Goal: Information Seeking & Learning: Learn about a topic

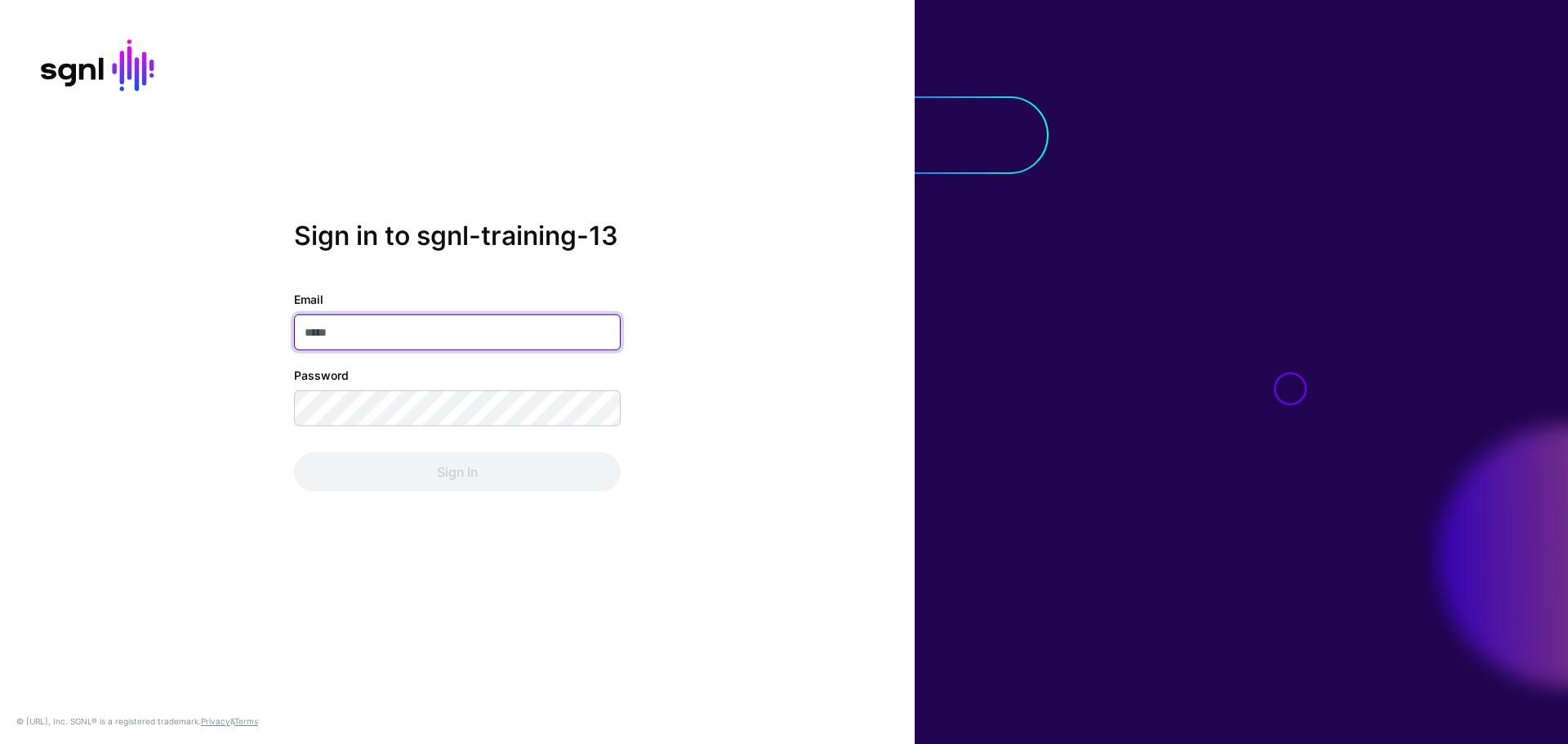
paste input "**********"
type input "**********"
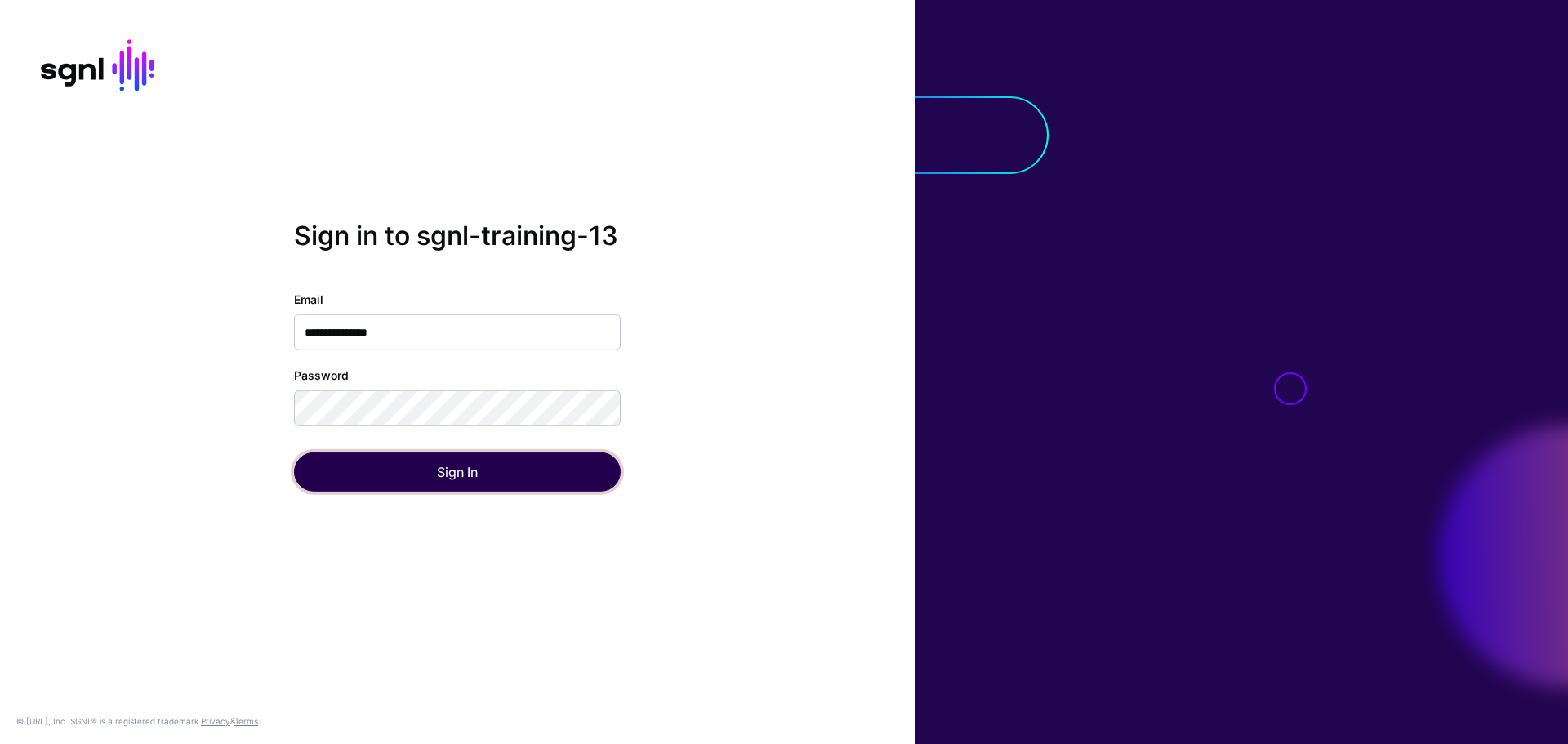
click at [527, 477] on button "Sign In" at bounding box center [458, 471] width 327 height 39
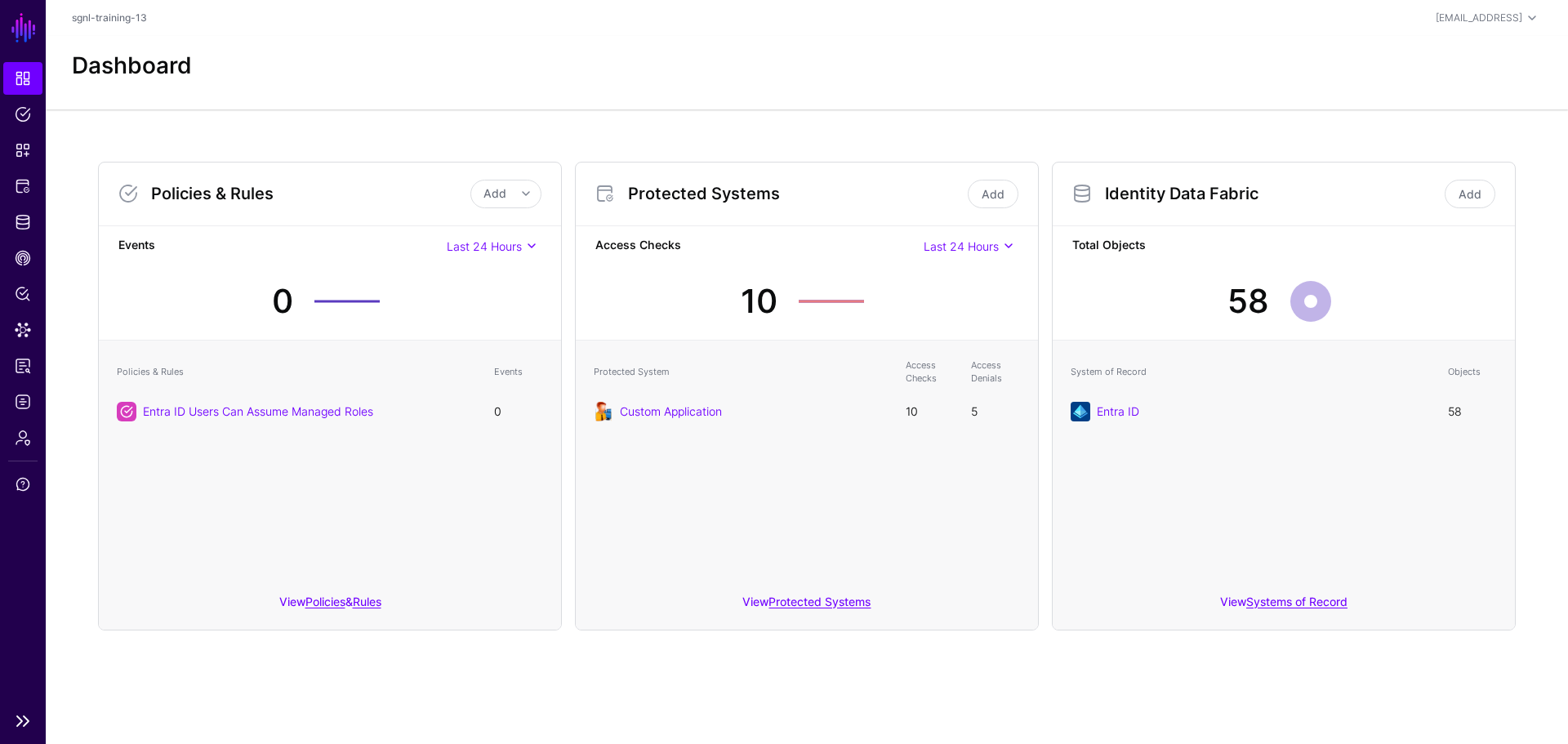
click at [16, 28] on link "SGNL" at bounding box center [23, 28] width 28 height 36
click at [17, 72] on span "Dashboard" at bounding box center [22, 77] width 16 height 16
click at [14, 722] on link at bounding box center [23, 721] width 46 height 20
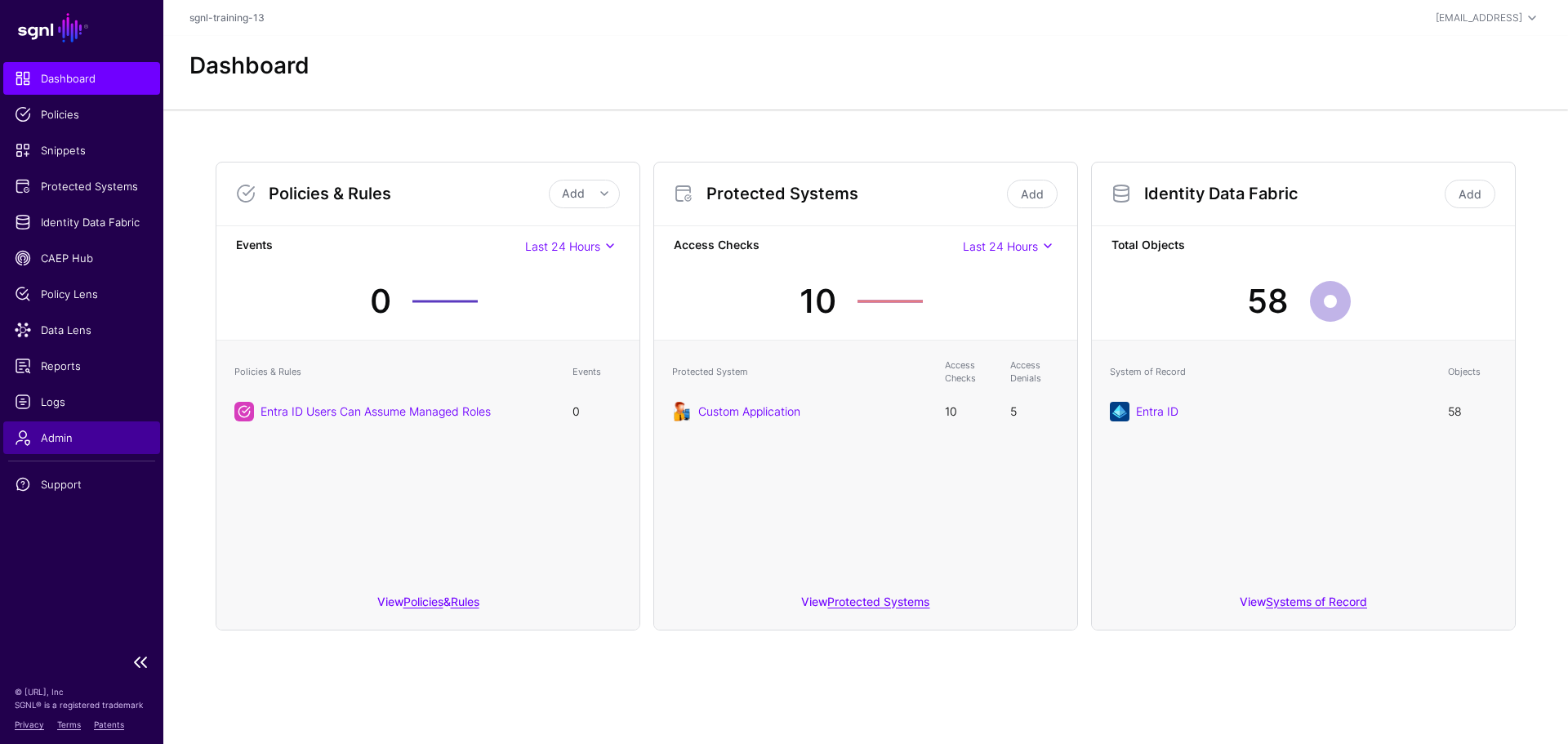
click at [58, 435] on span "Admin" at bounding box center [81, 437] width 134 height 16
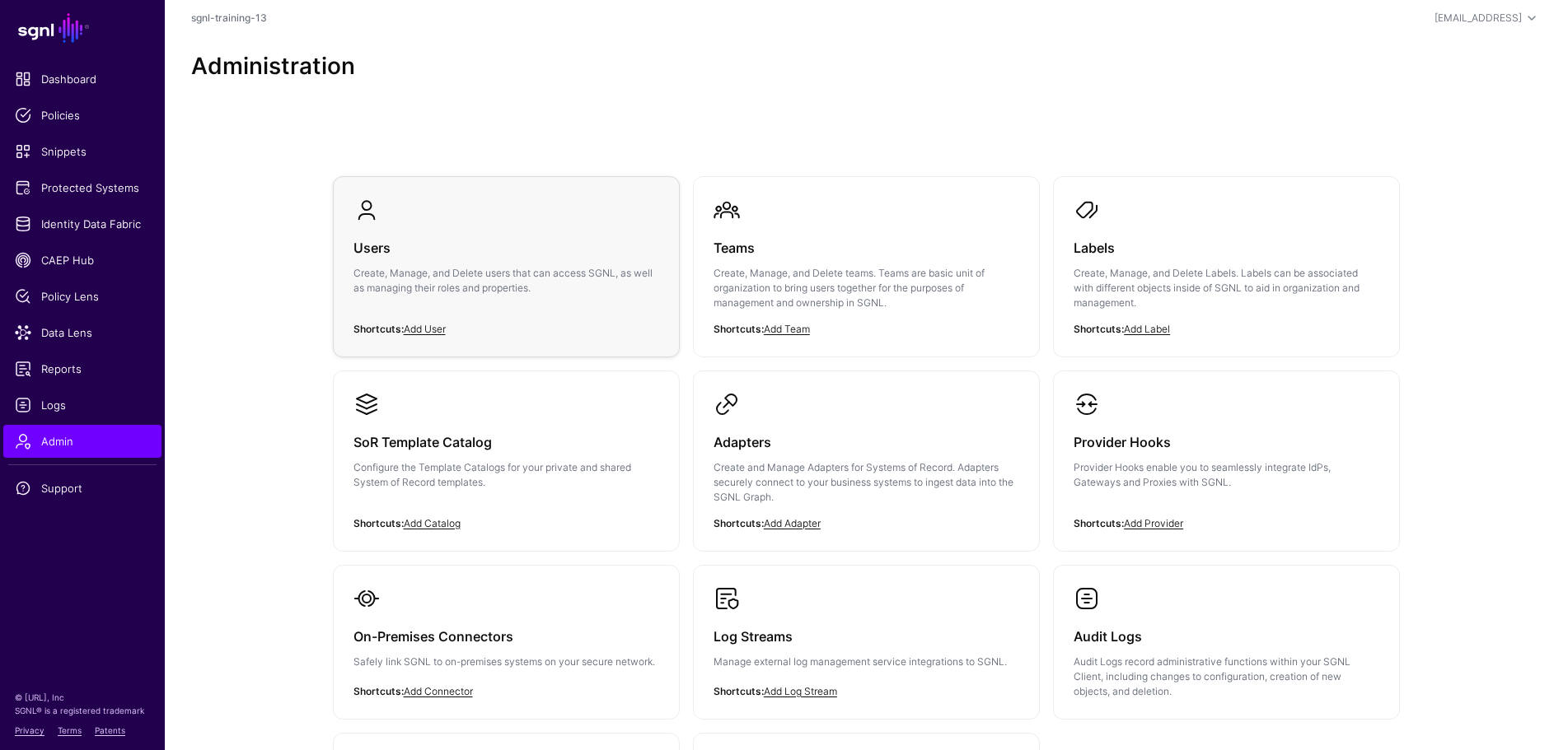
click at [393, 257] on h3 "Users" at bounding box center [506, 248] width 306 height 23
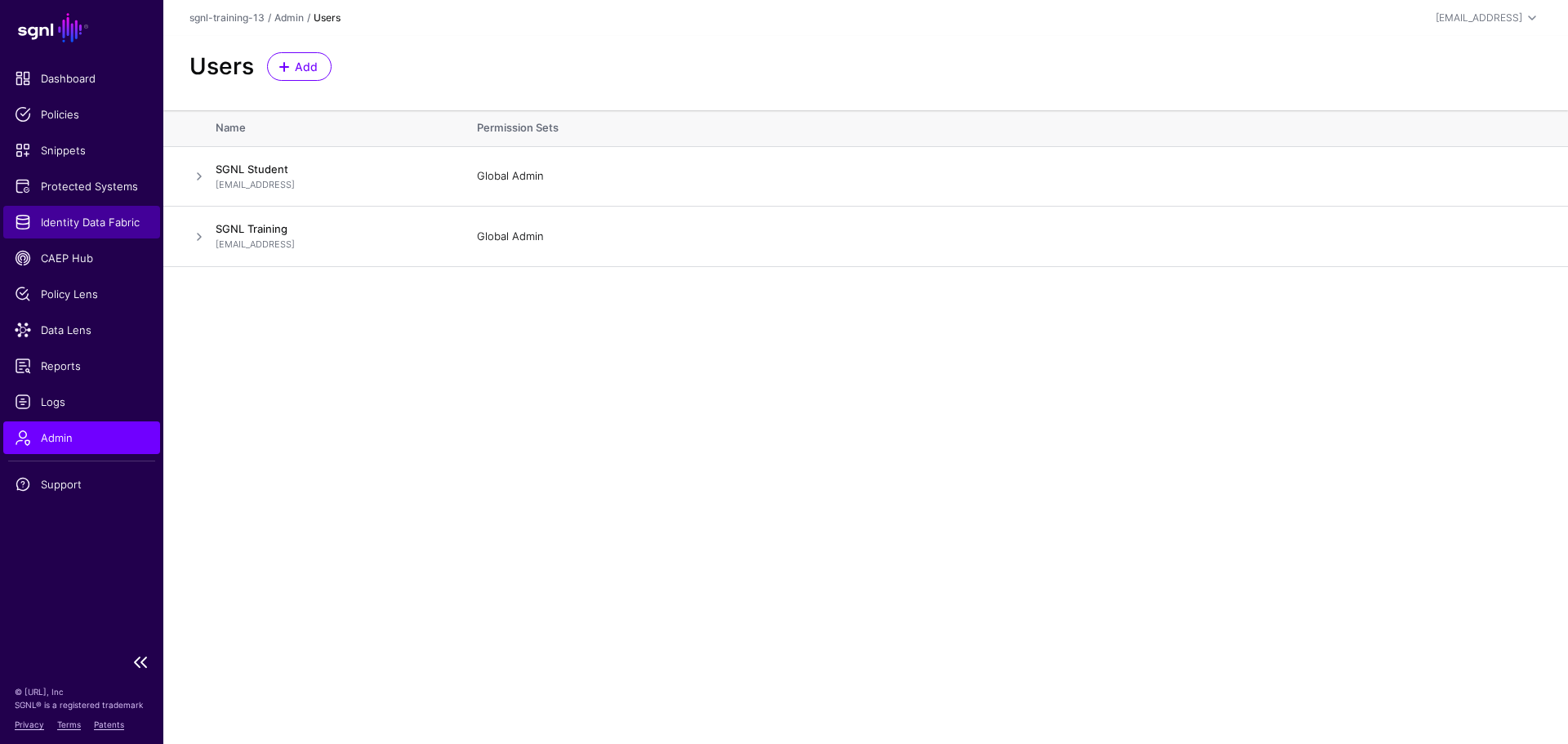
click at [20, 223] on span "Identity Data Fabric" at bounding box center [81, 222] width 134 height 16
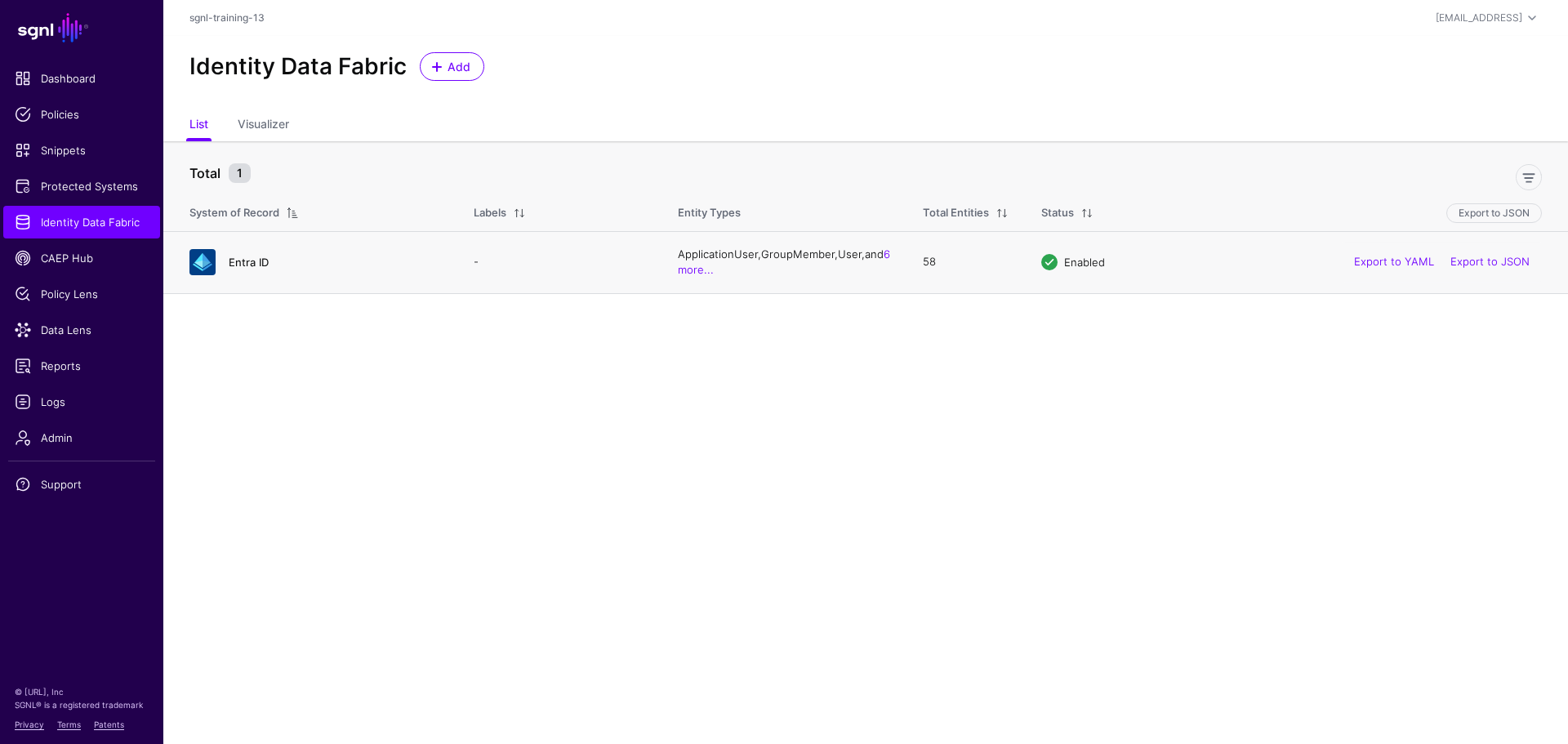
click at [250, 261] on link "Entra ID" at bounding box center [249, 262] width 40 height 13
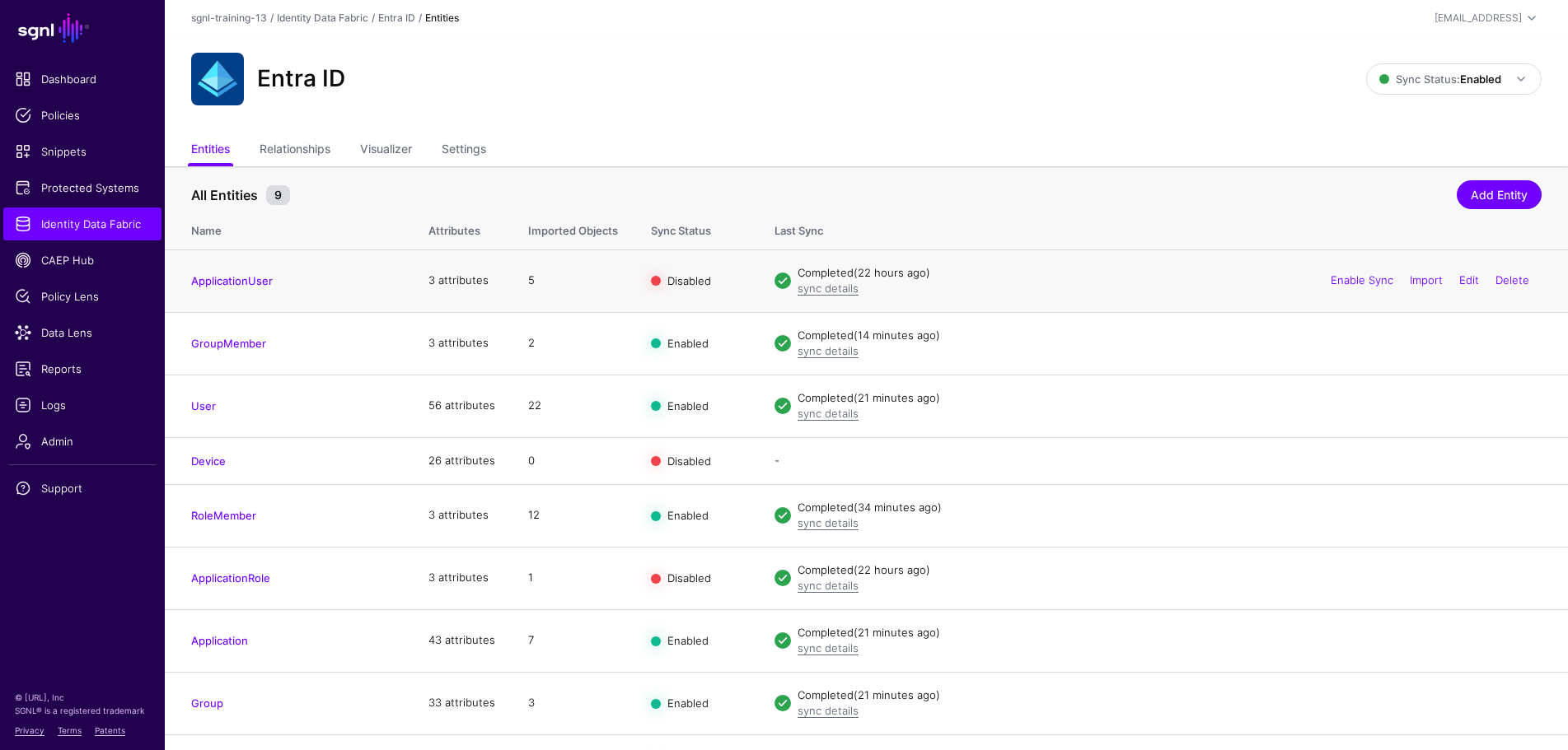
click at [456, 281] on td "3 attributes" at bounding box center [461, 281] width 99 height 63
click at [449, 232] on th "Attributes" at bounding box center [461, 228] width 99 height 42
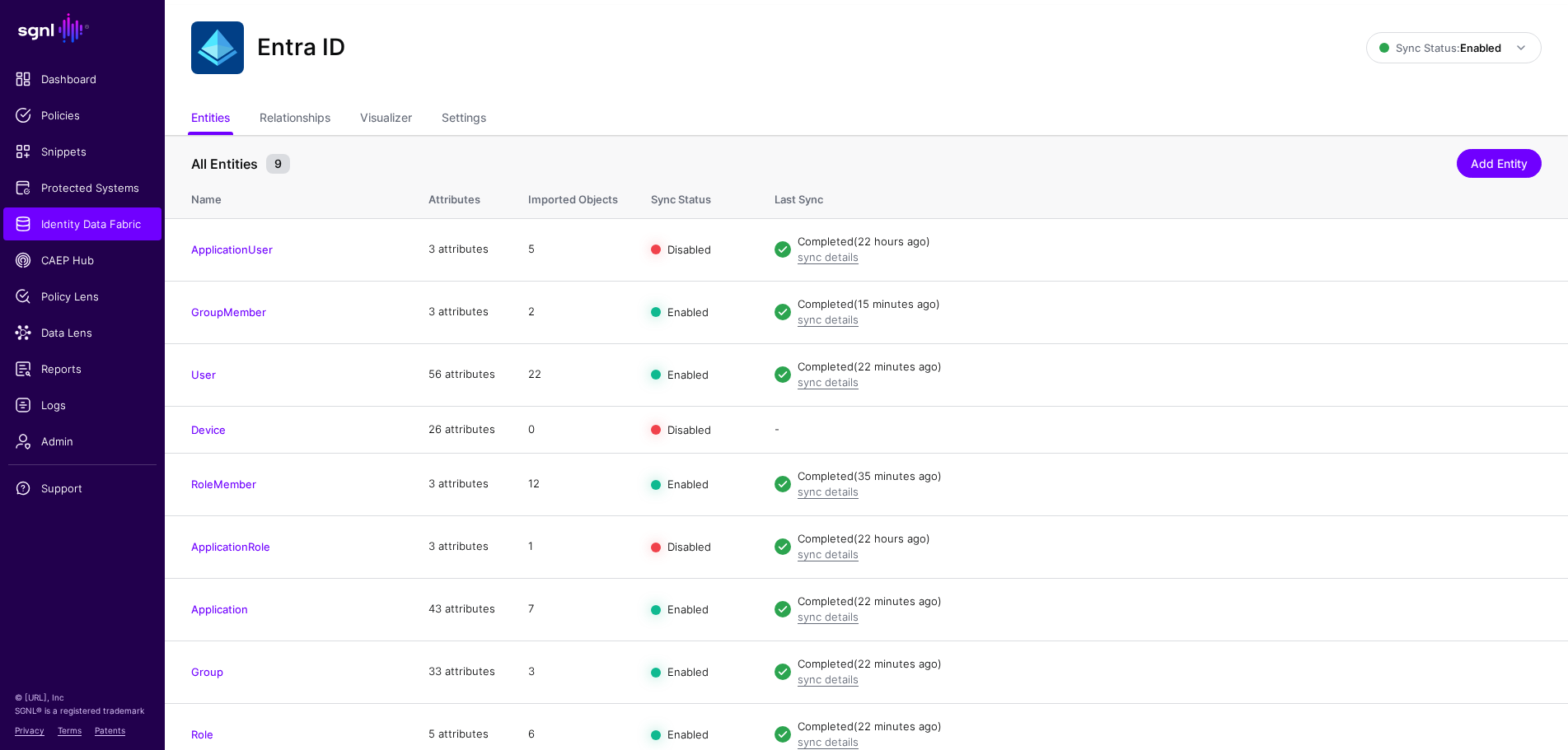
scroll to position [48, 0]
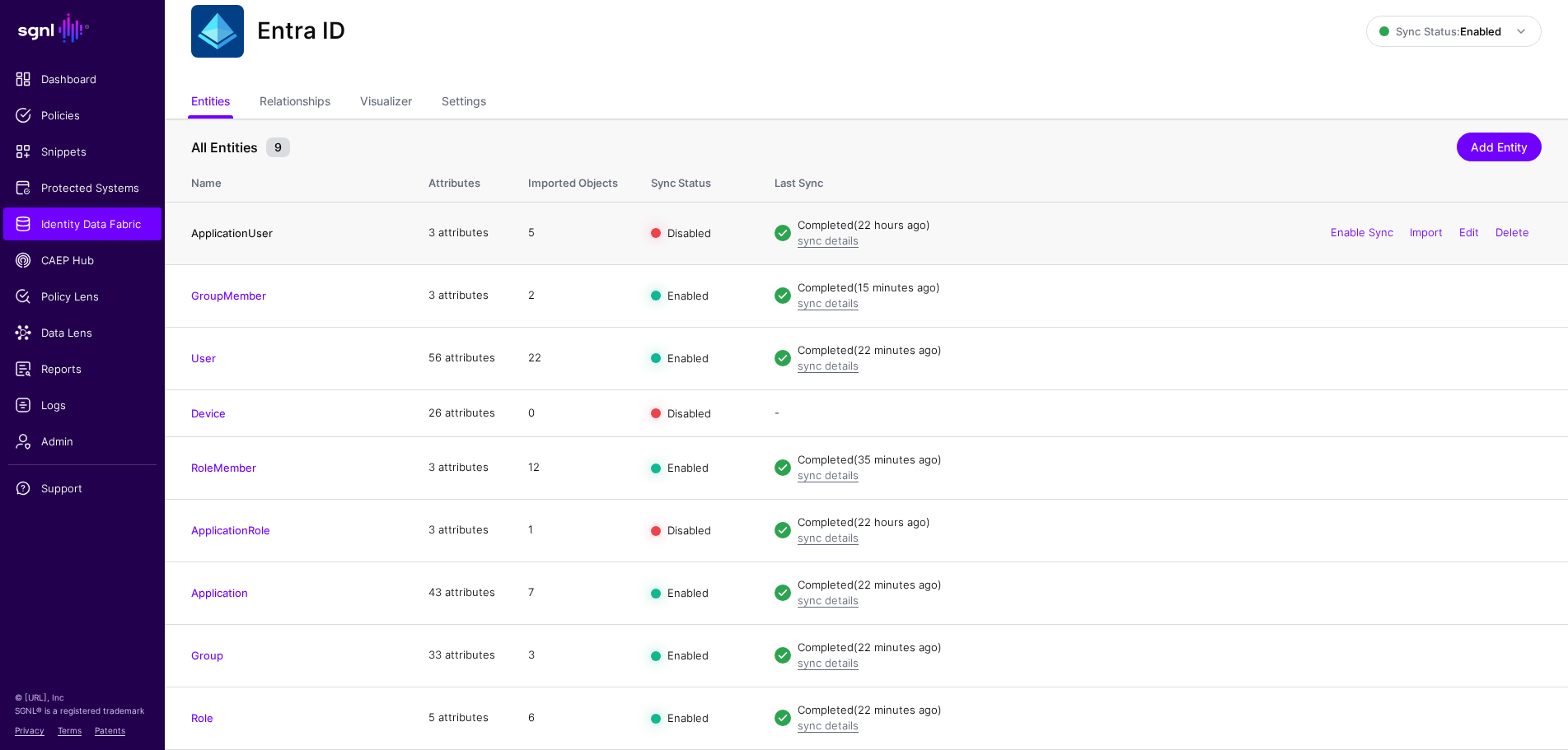
click at [233, 233] on link "ApplicationUser" at bounding box center [231, 233] width 82 height 13
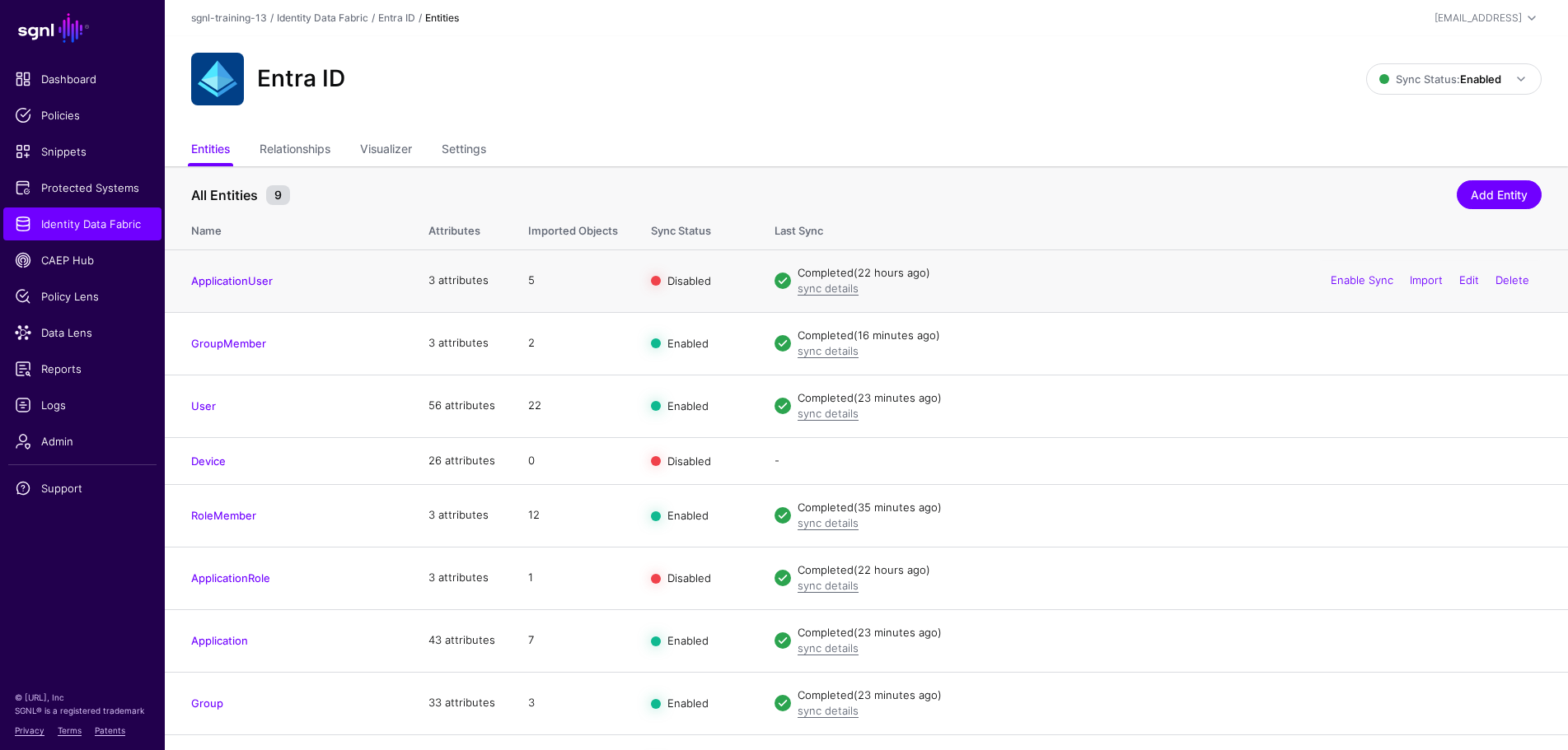
click at [446, 280] on td "3 attributes" at bounding box center [461, 281] width 99 height 63
click at [464, 409] on td "56 attributes" at bounding box center [461, 406] width 99 height 63
click at [195, 408] on link "User" at bounding box center [203, 406] width 25 height 13
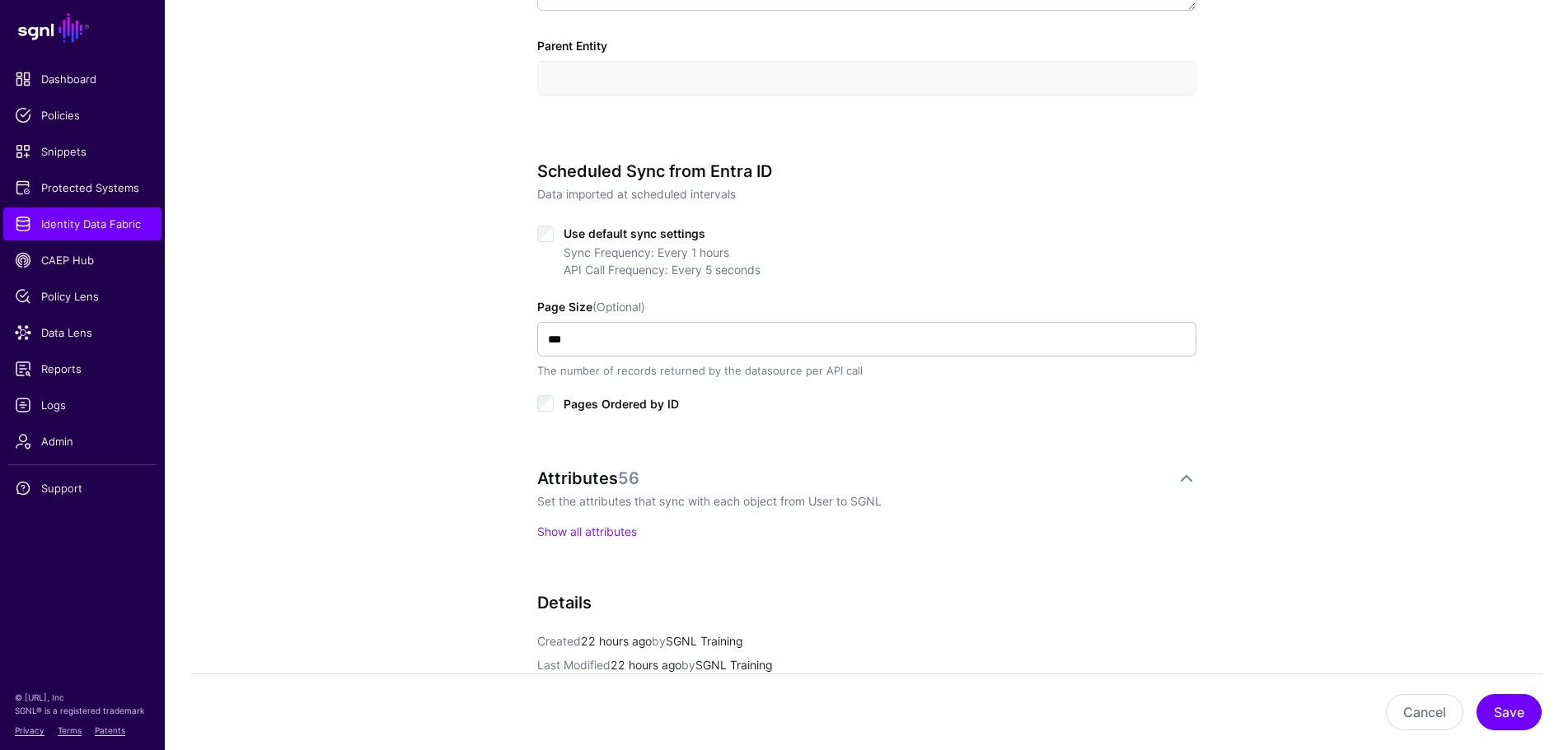
scroll to position [823, 0]
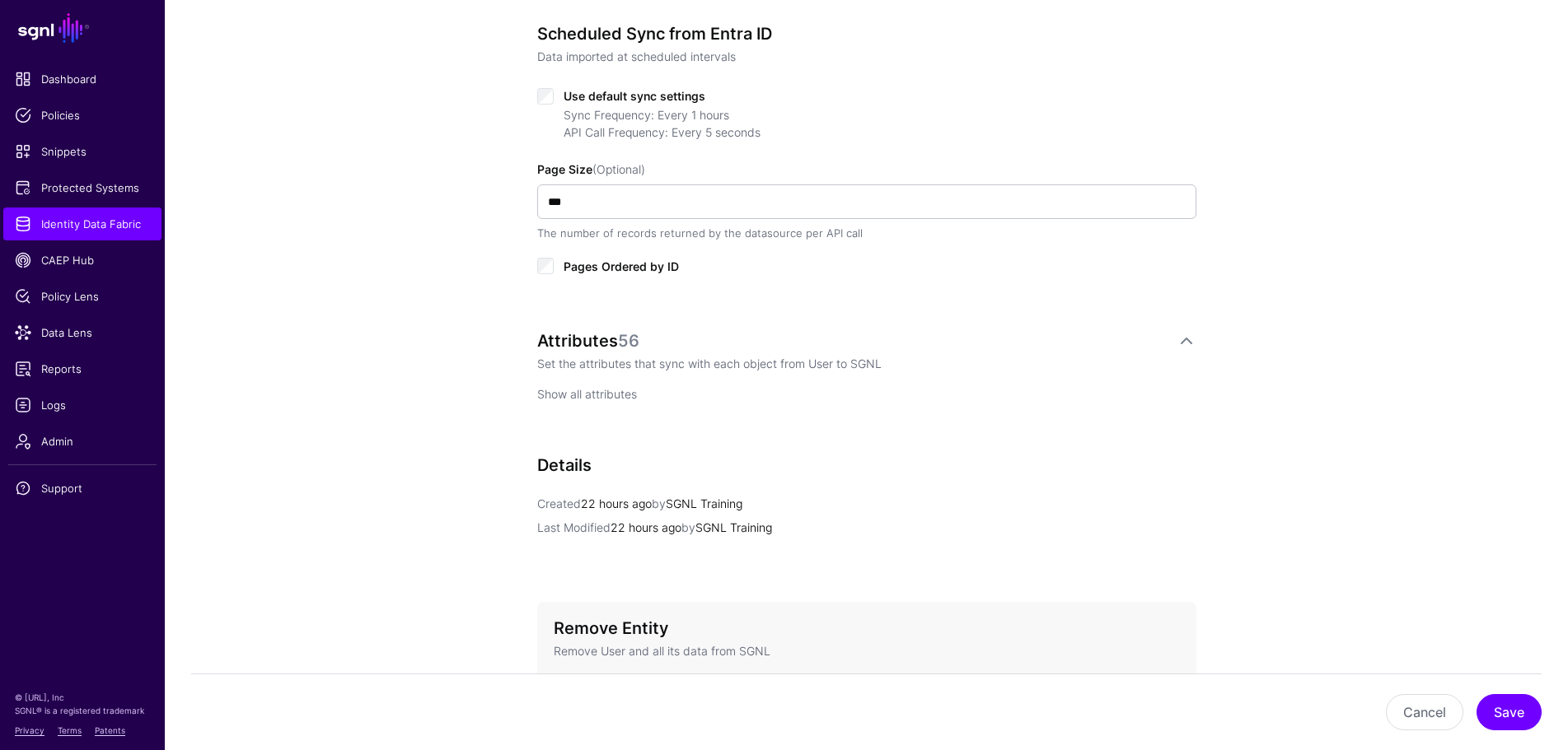
click at [587, 388] on link "Show all attributes" at bounding box center [586, 394] width 99 height 14
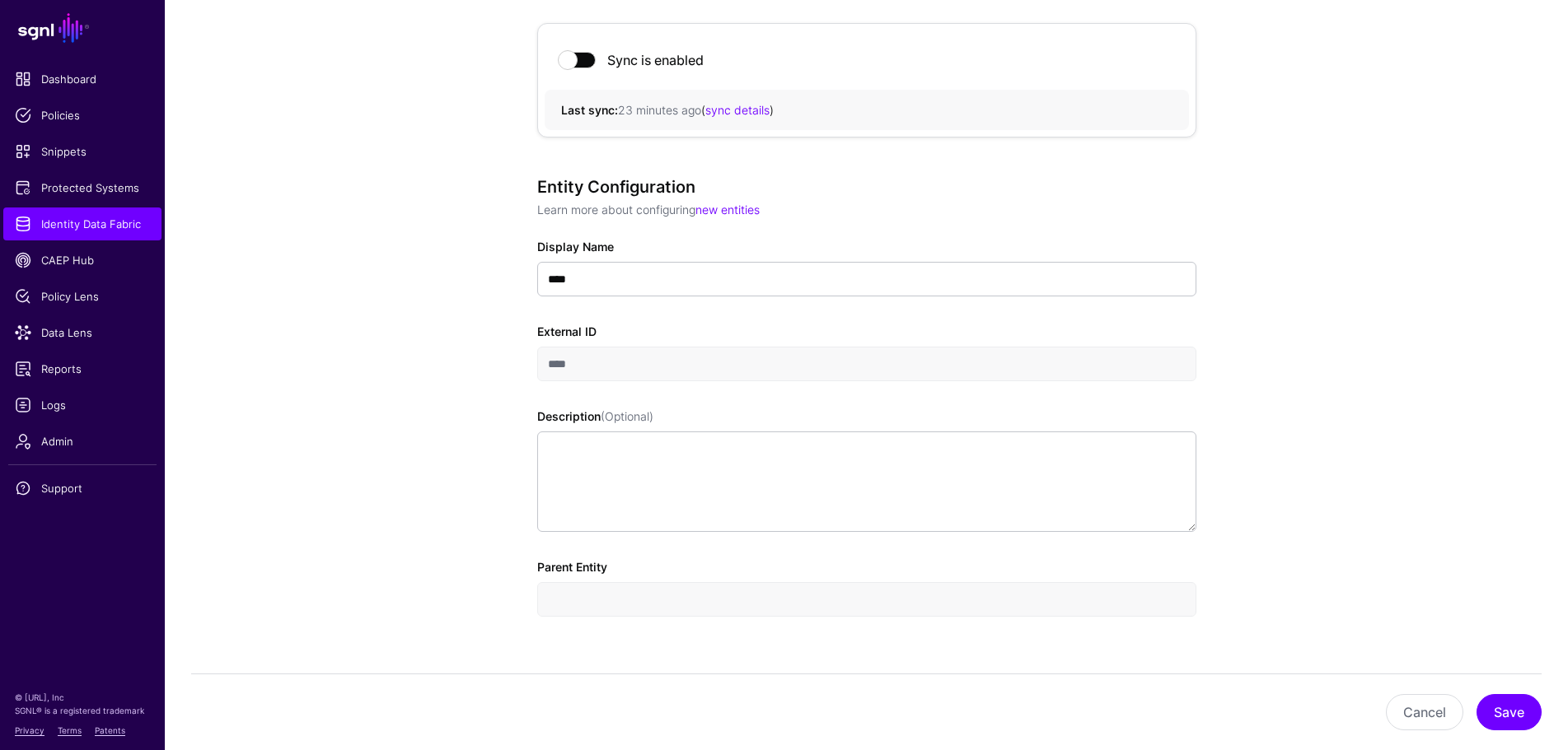
scroll to position [0, 0]
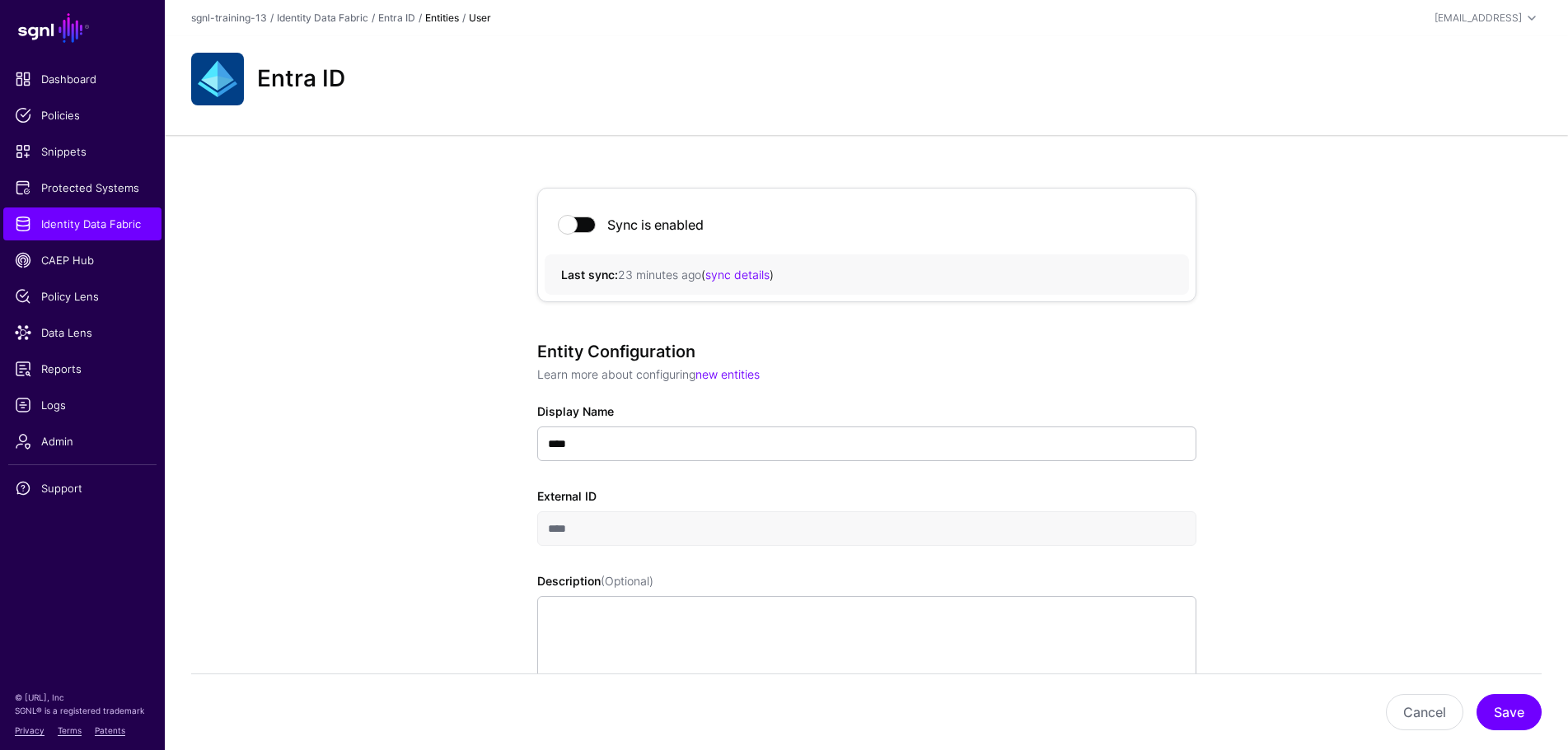
click at [281, 84] on h2 "Entra ID" at bounding box center [301, 78] width 88 height 28
click at [207, 89] on img at bounding box center [217, 79] width 53 height 53
click at [393, 20] on link "Entra ID" at bounding box center [396, 17] width 37 height 13
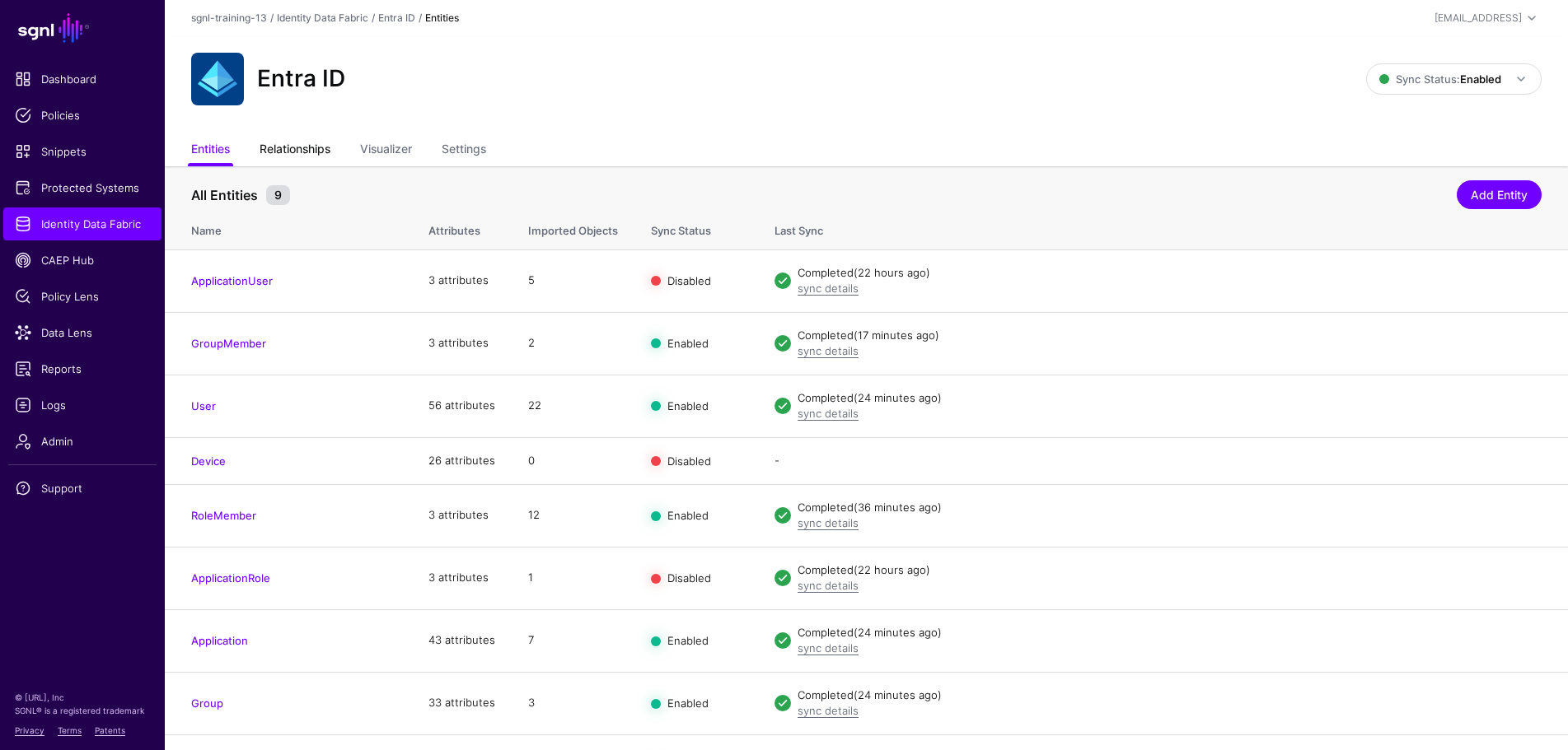
click at [302, 145] on link "Relationships" at bounding box center [294, 150] width 70 height 31
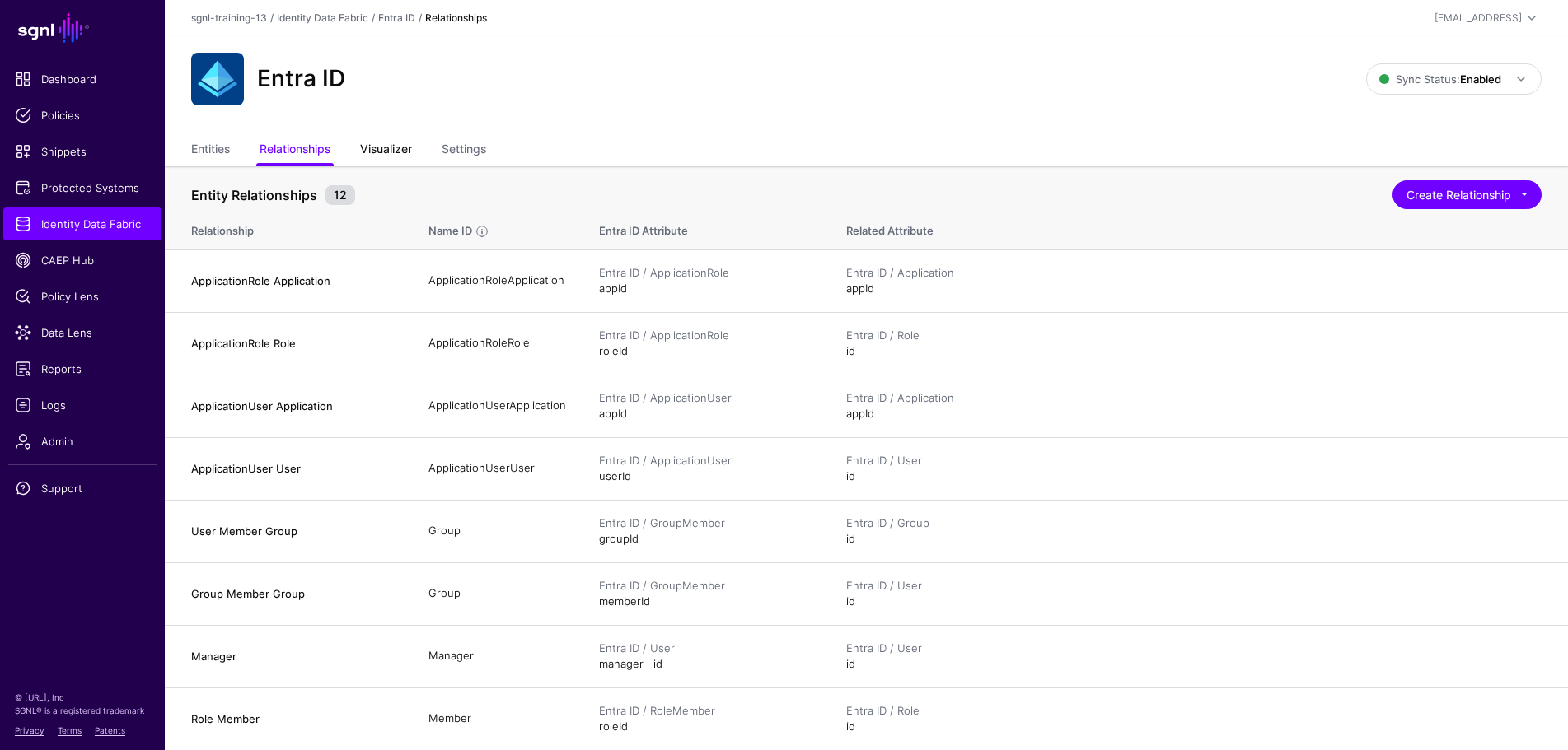
click at [399, 148] on link "Visualizer" at bounding box center [386, 150] width 52 height 31
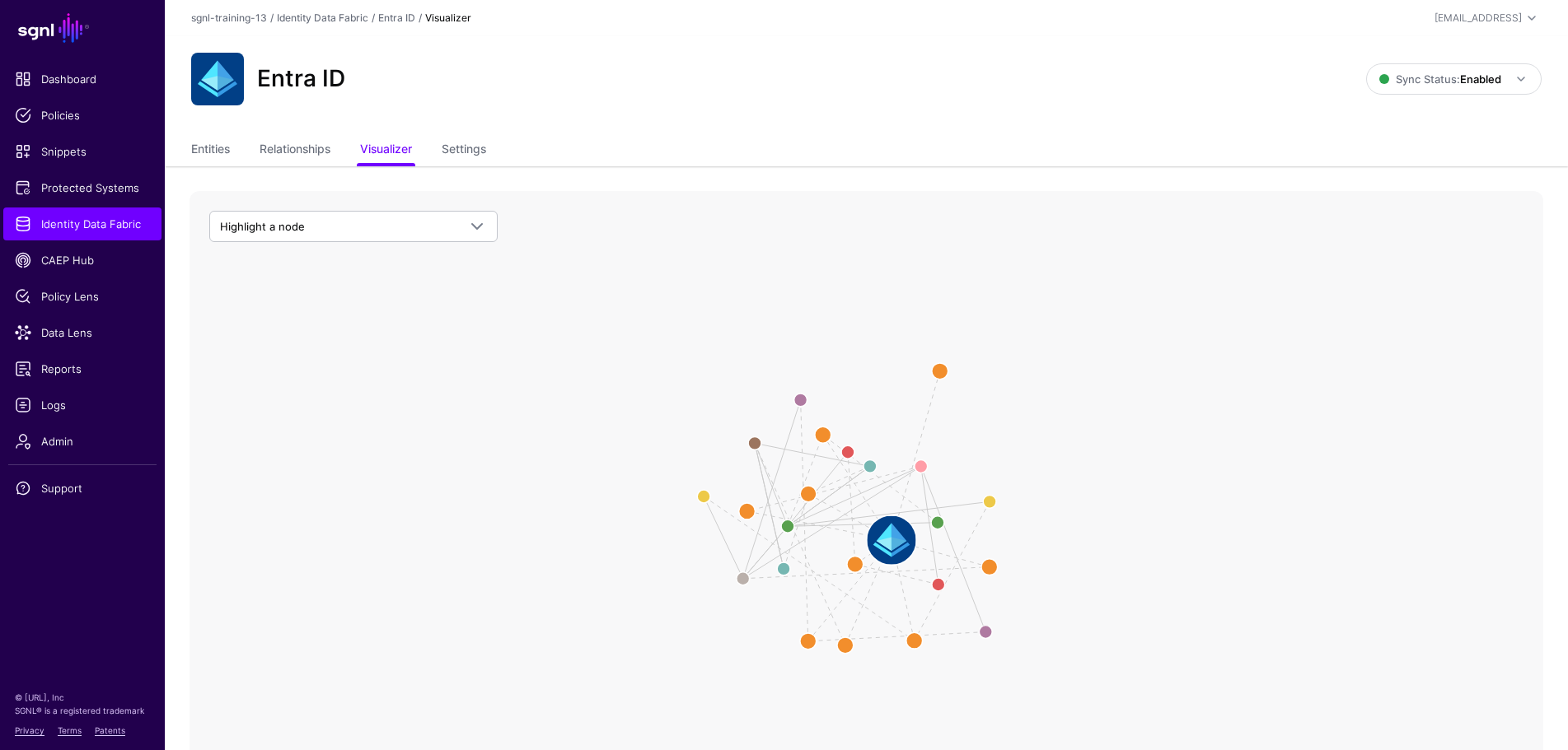
click at [888, 536] on image at bounding box center [891, 540] width 48 height 48
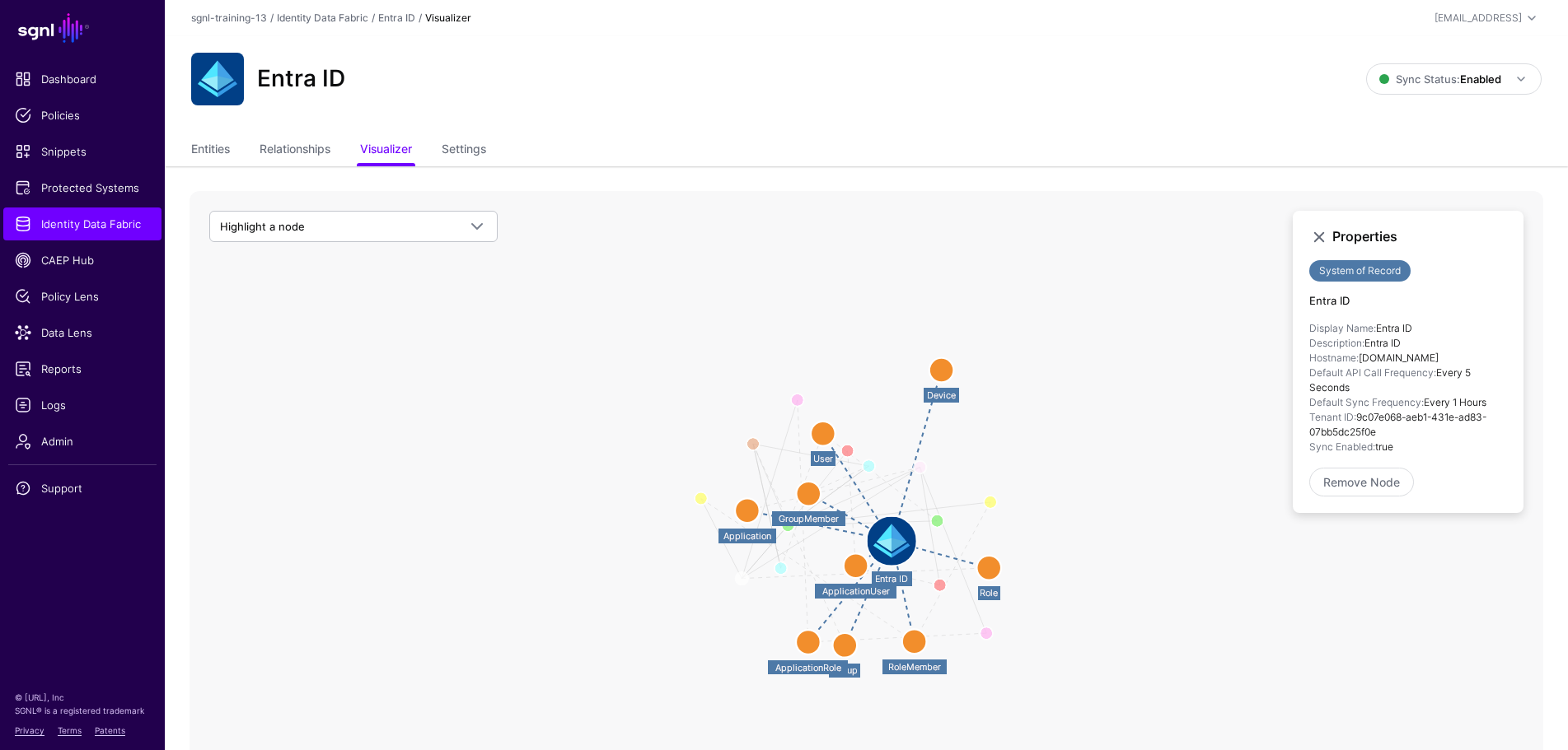
click at [743, 512] on circle at bounding box center [747, 511] width 25 height 25
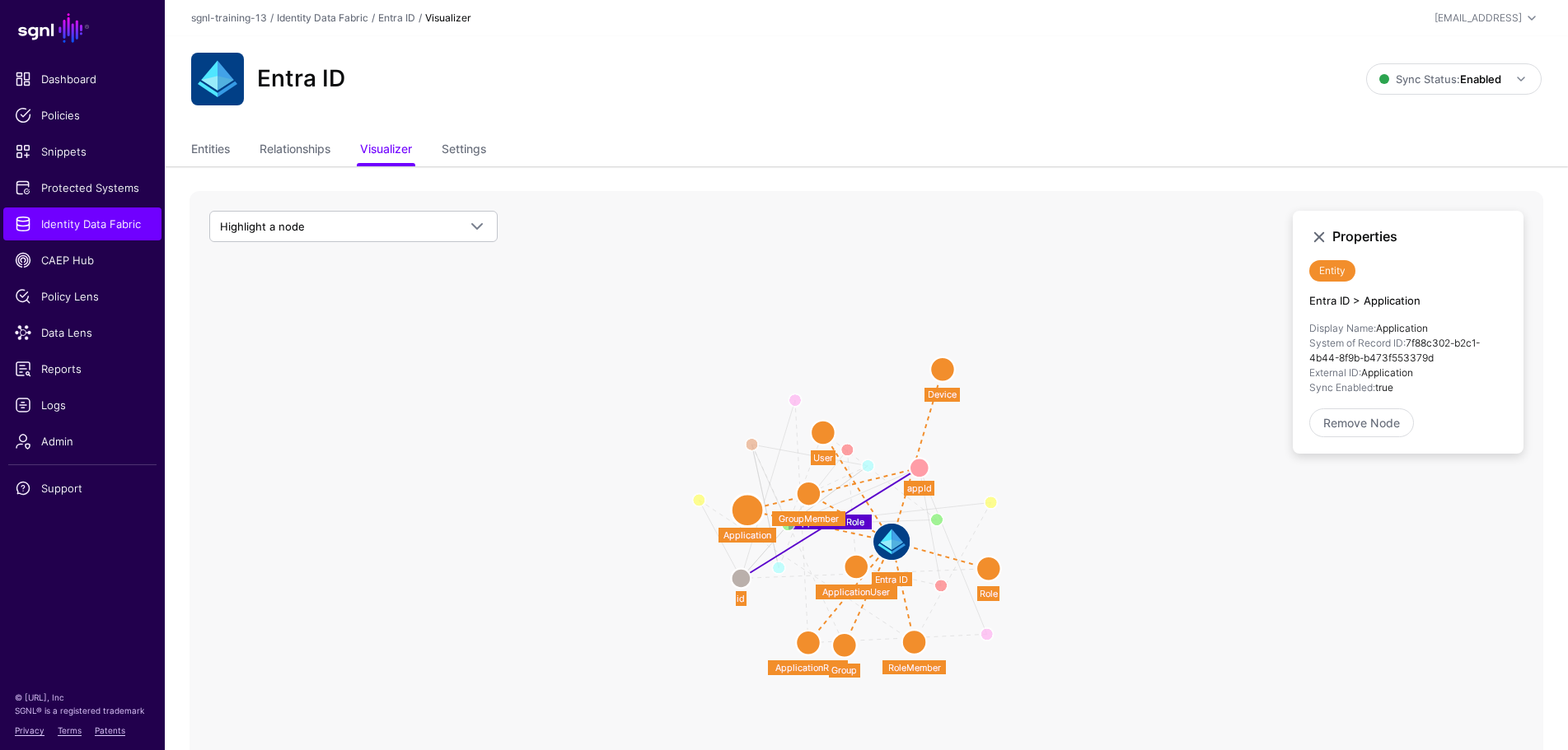
click at [824, 431] on circle at bounding box center [824, 434] width 25 height 25
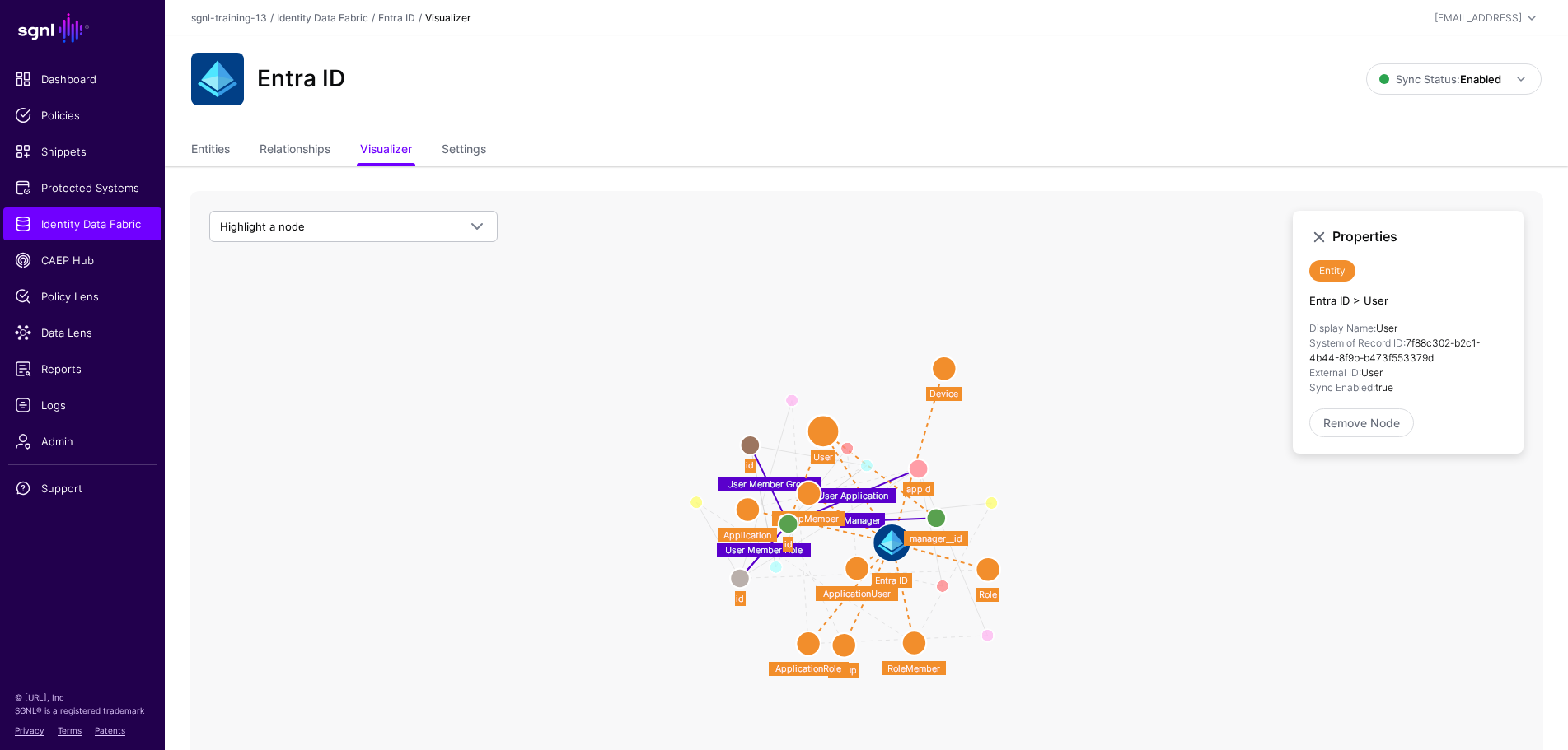
click at [951, 365] on circle at bounding box center [944, 369] width 25 height 25
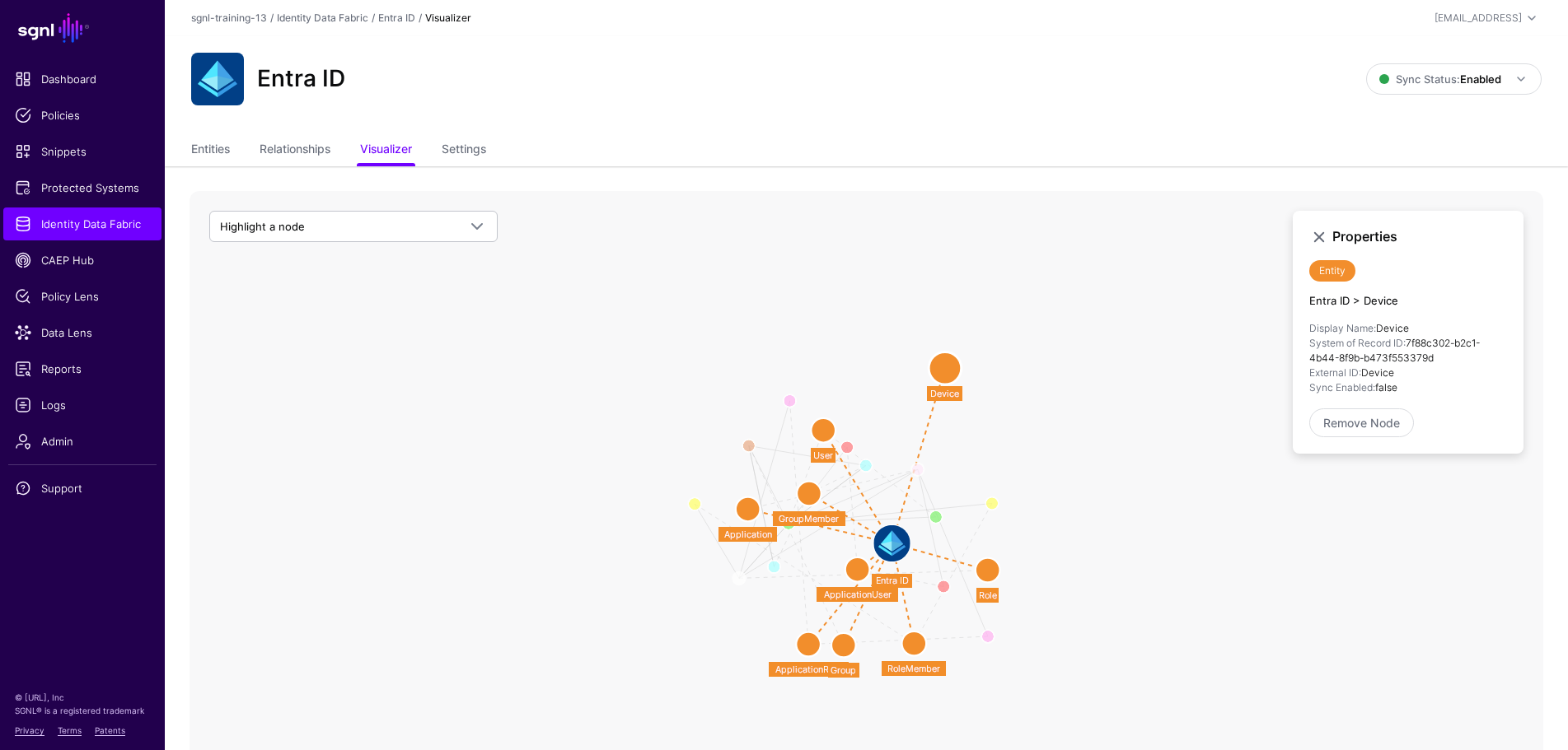
click at [993, 573] on circle at bounding box center [988, 571] width 25 height 25
click at [923, 668] on text "RoleMember" at bounding box center [913, 670] width 53 height 12
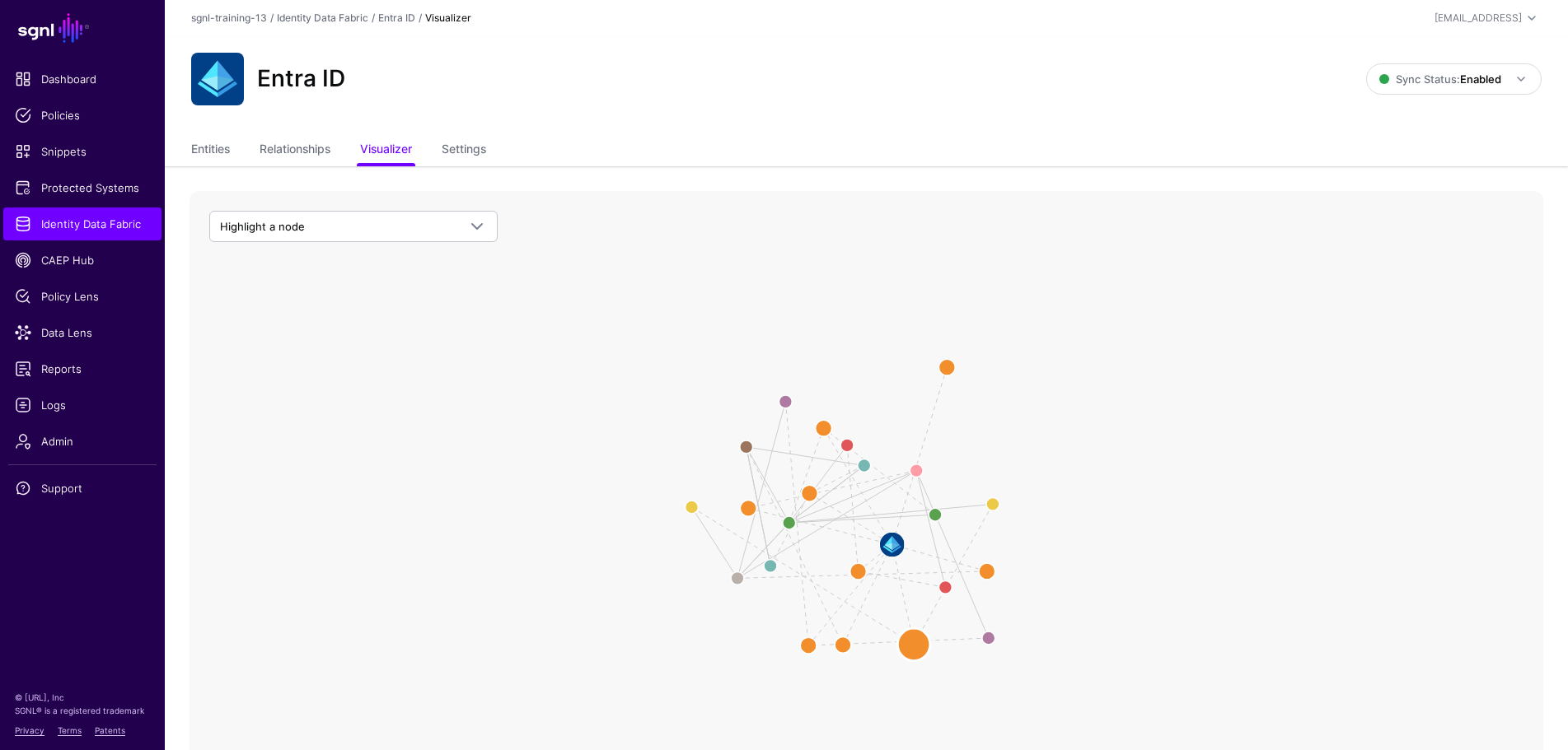
click at [913, 641] on circle at bounding box center [913, 645] width 33 height 33
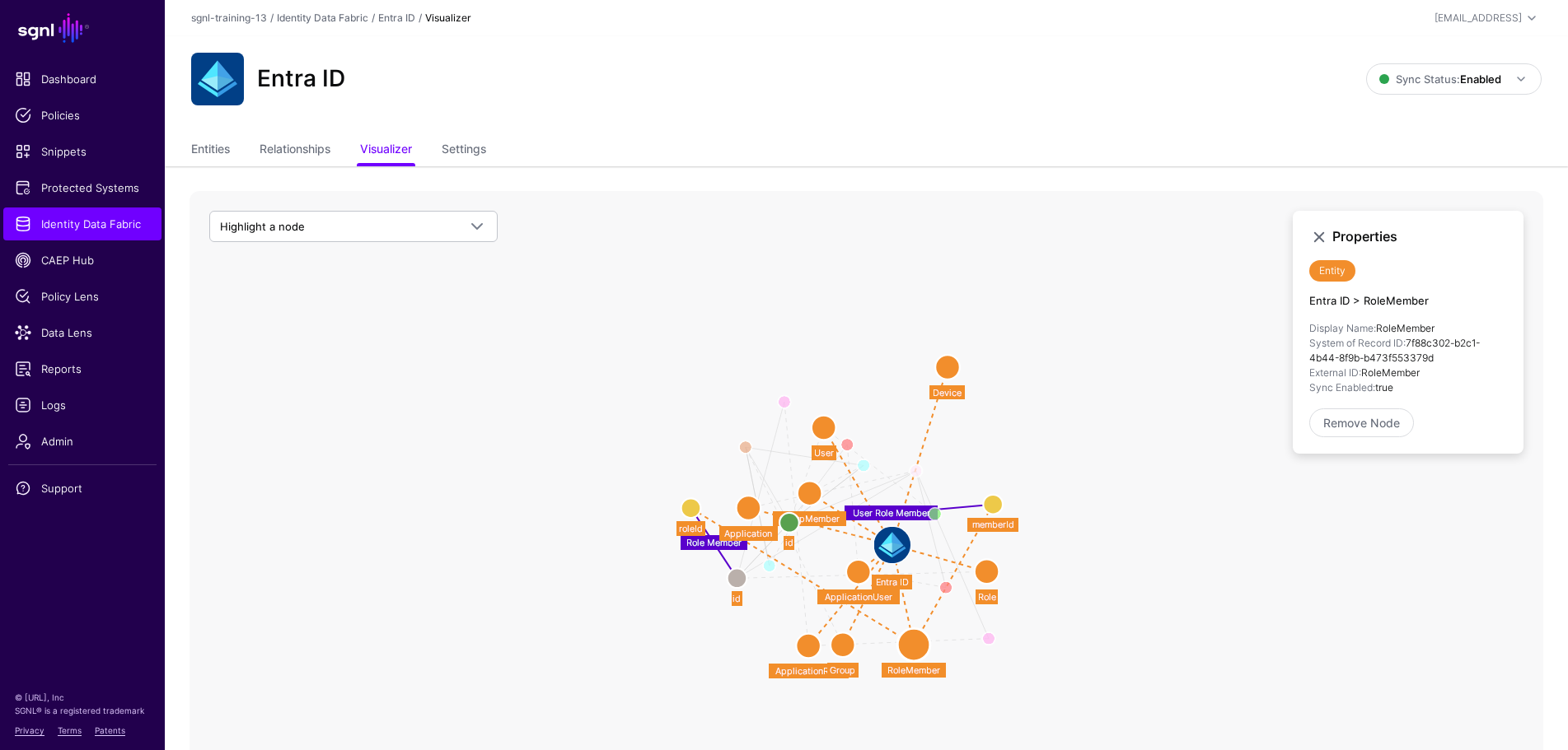
click at [841, 648] on circle at bounding box center [843, 645] width 25 height 25
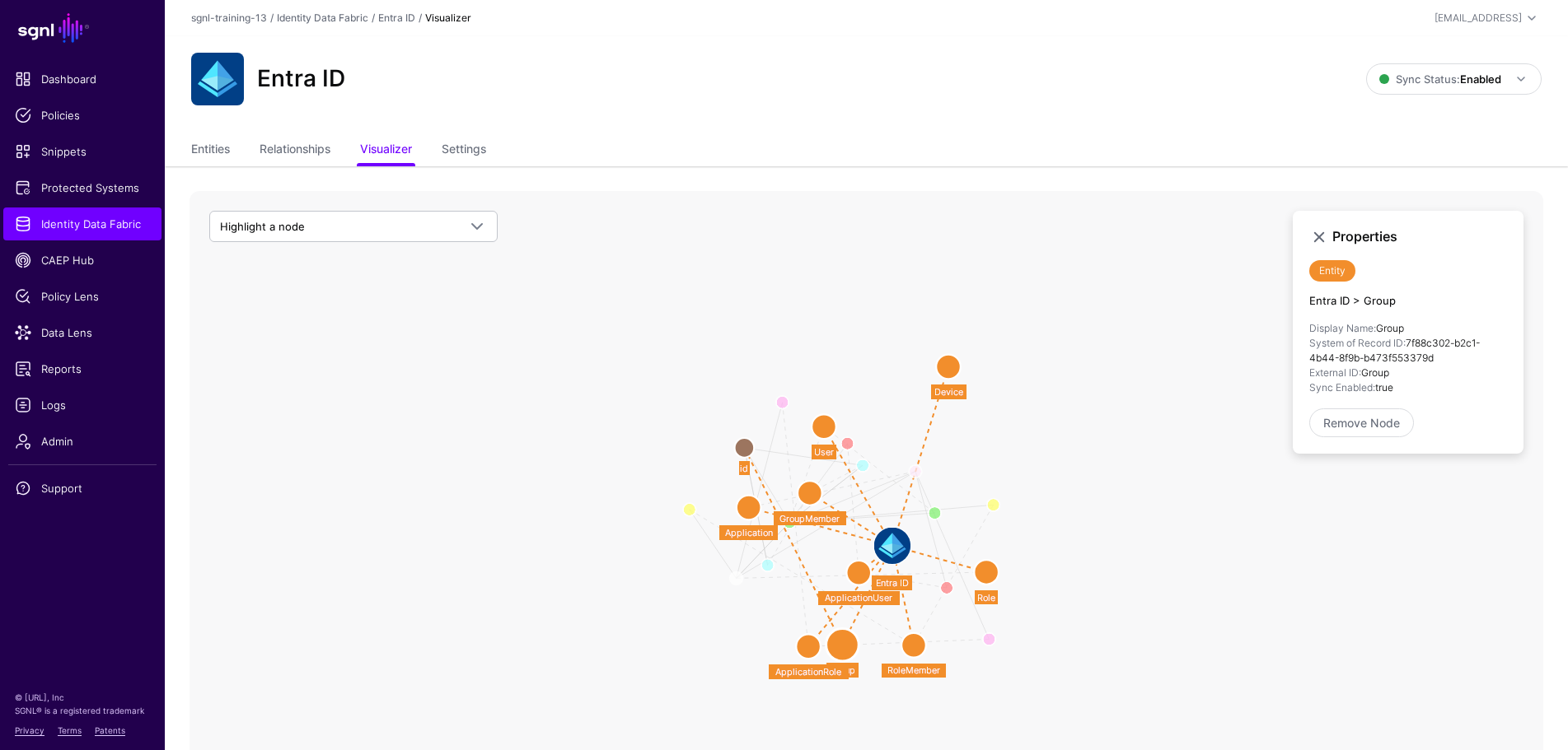
click at [813, 647] on circle at bounding box center [808, 647] width 25 height 25
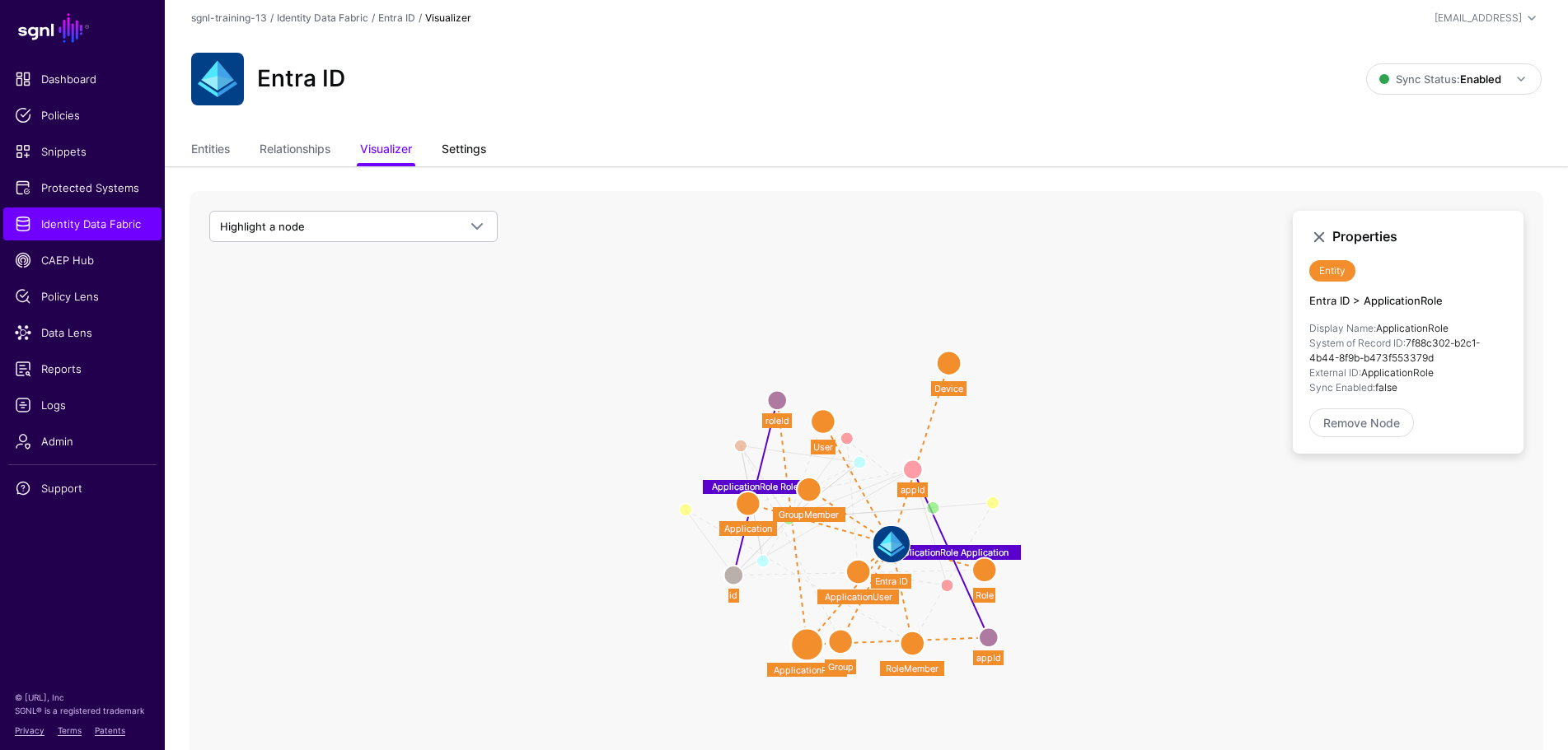
click at [457, 150] on link "Settings" at bounding box center [464, 150] width 44 height 31
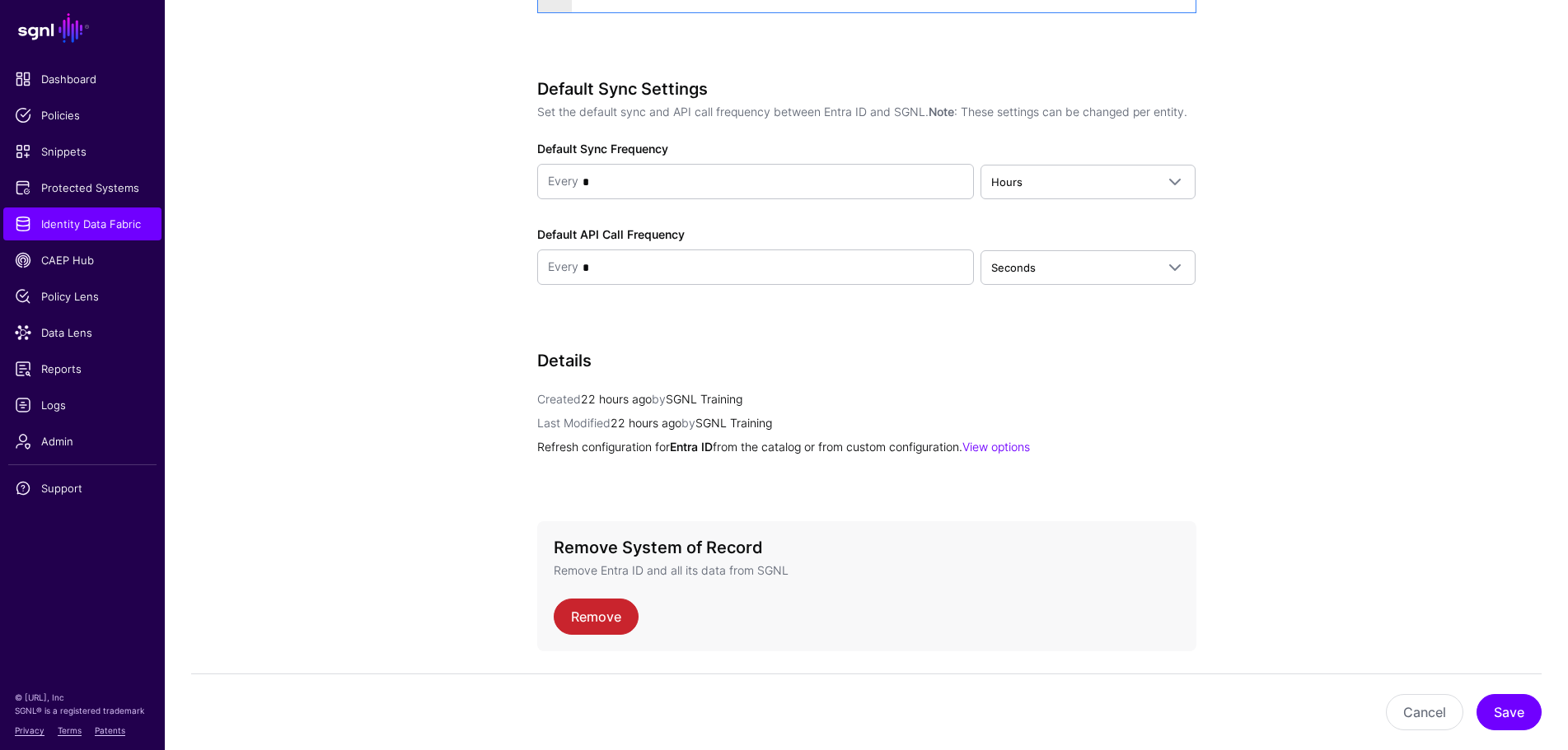
scroll to position [2014, 0]
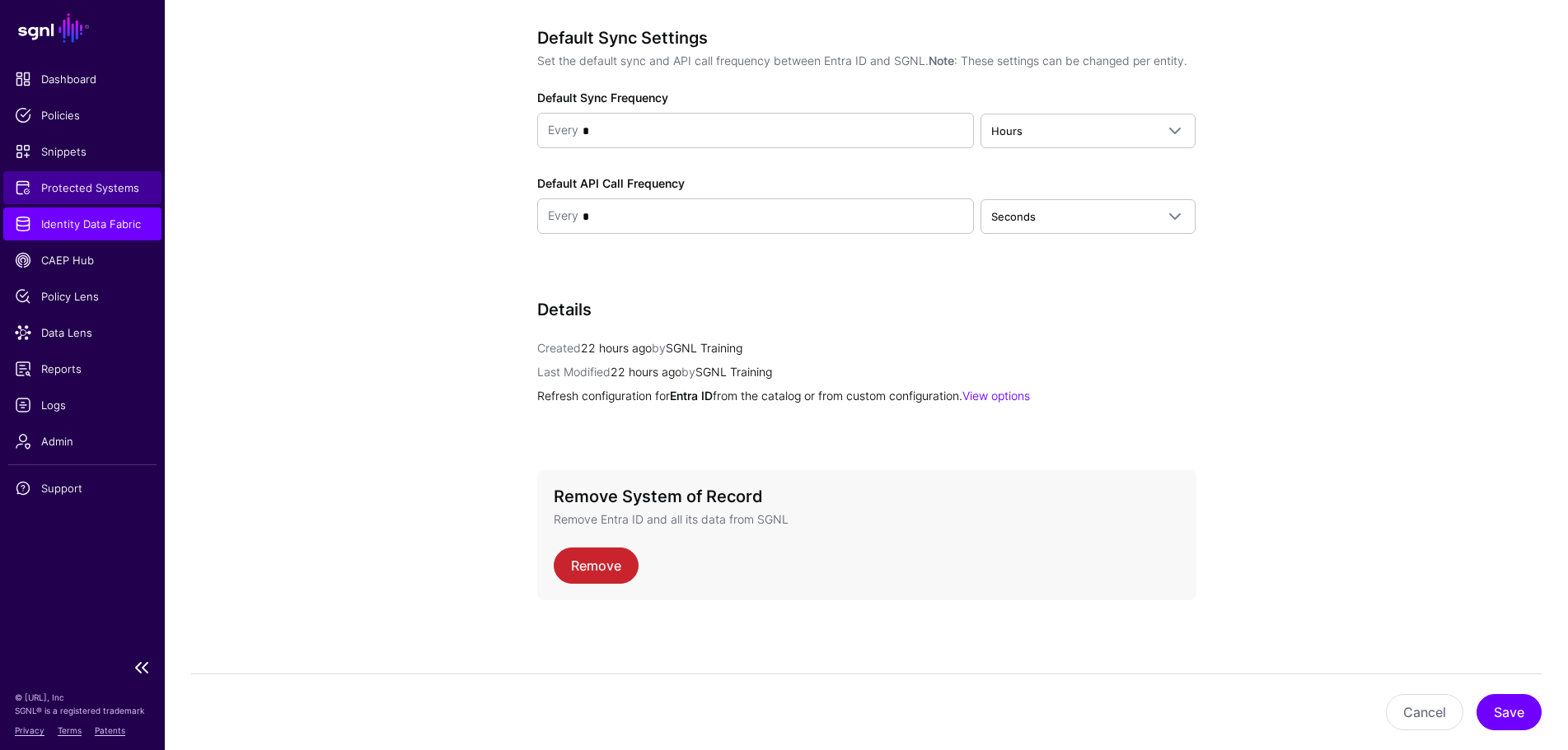
click at [84, 191] on span "Protected Systems" at bounding box center [82, 187] width 135 height 16
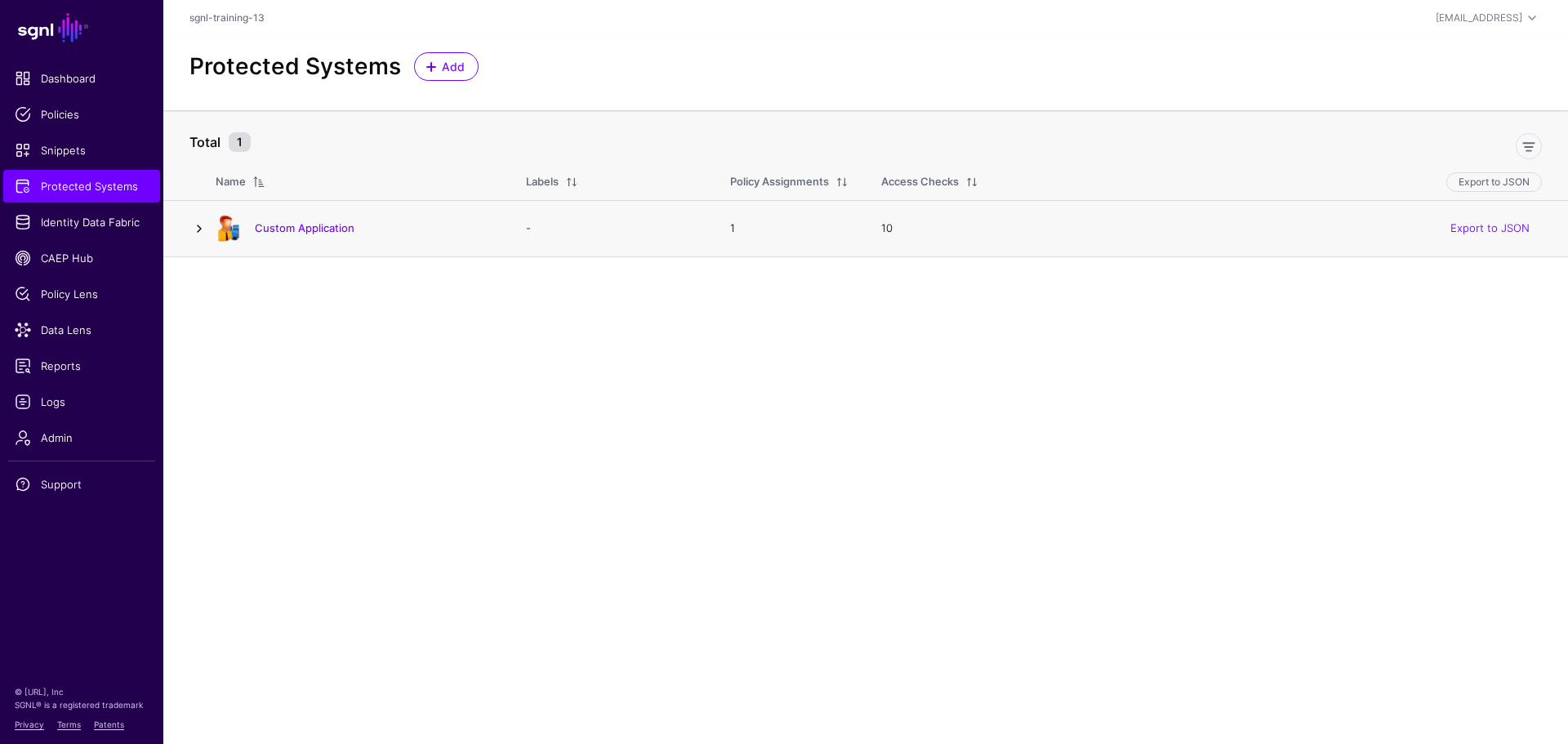
click at [205, 229] on link at bounding box center [199, 229] width 20 height 20
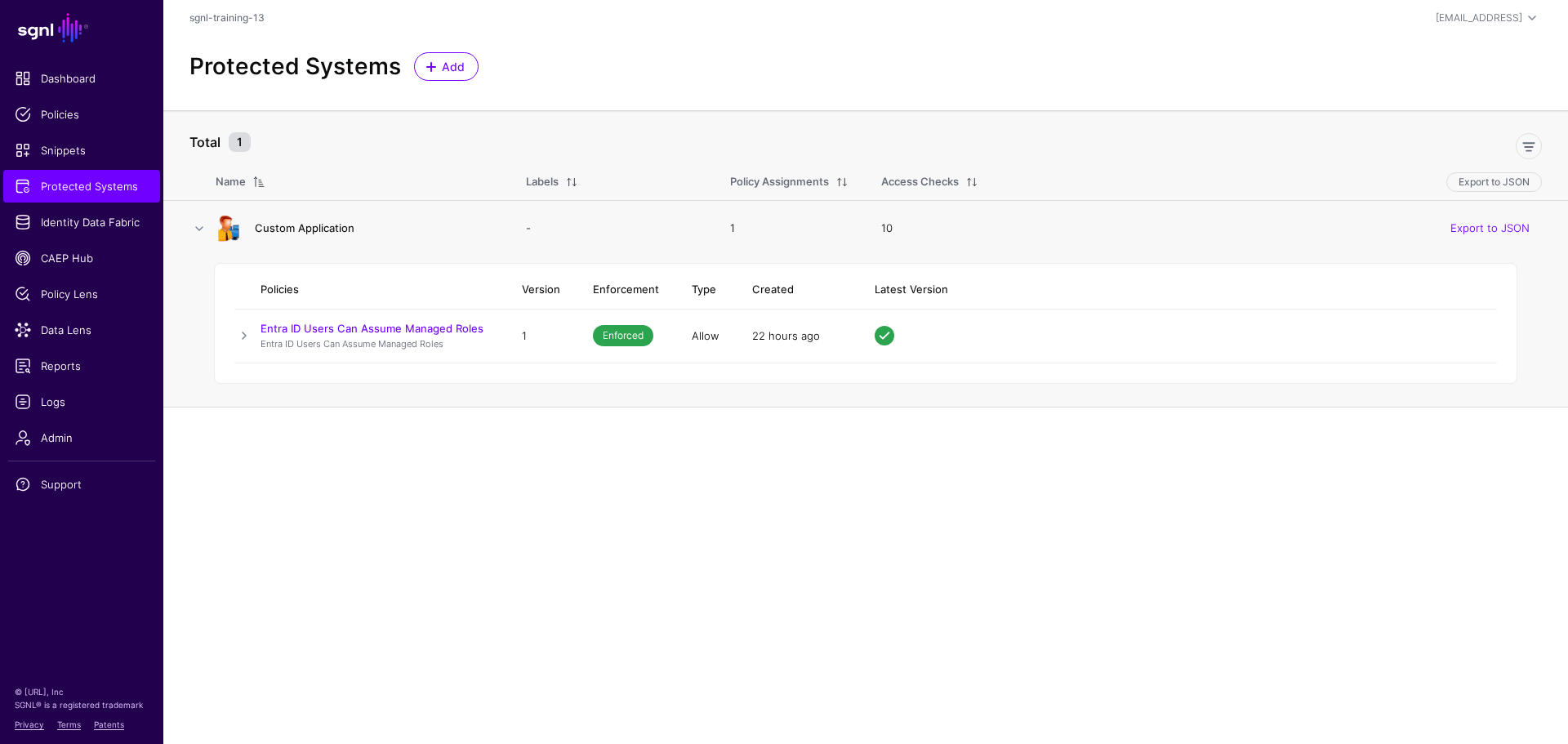
click at [310, 224] on link "Custom Application" at bounding box center [305, 229] width 99 height 13
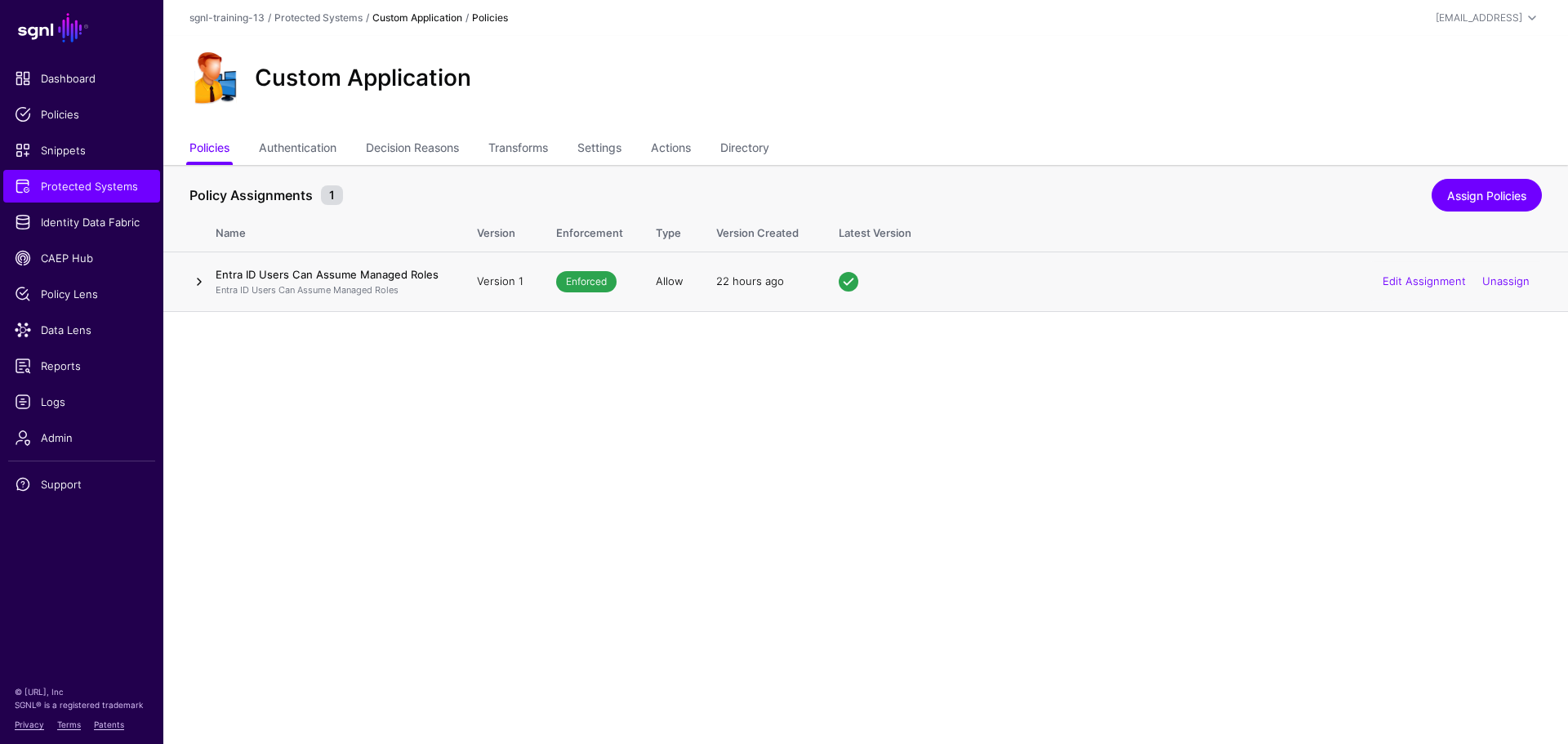
click at [200, 282] on link at bounding box center [199, 281] width 20 height 20
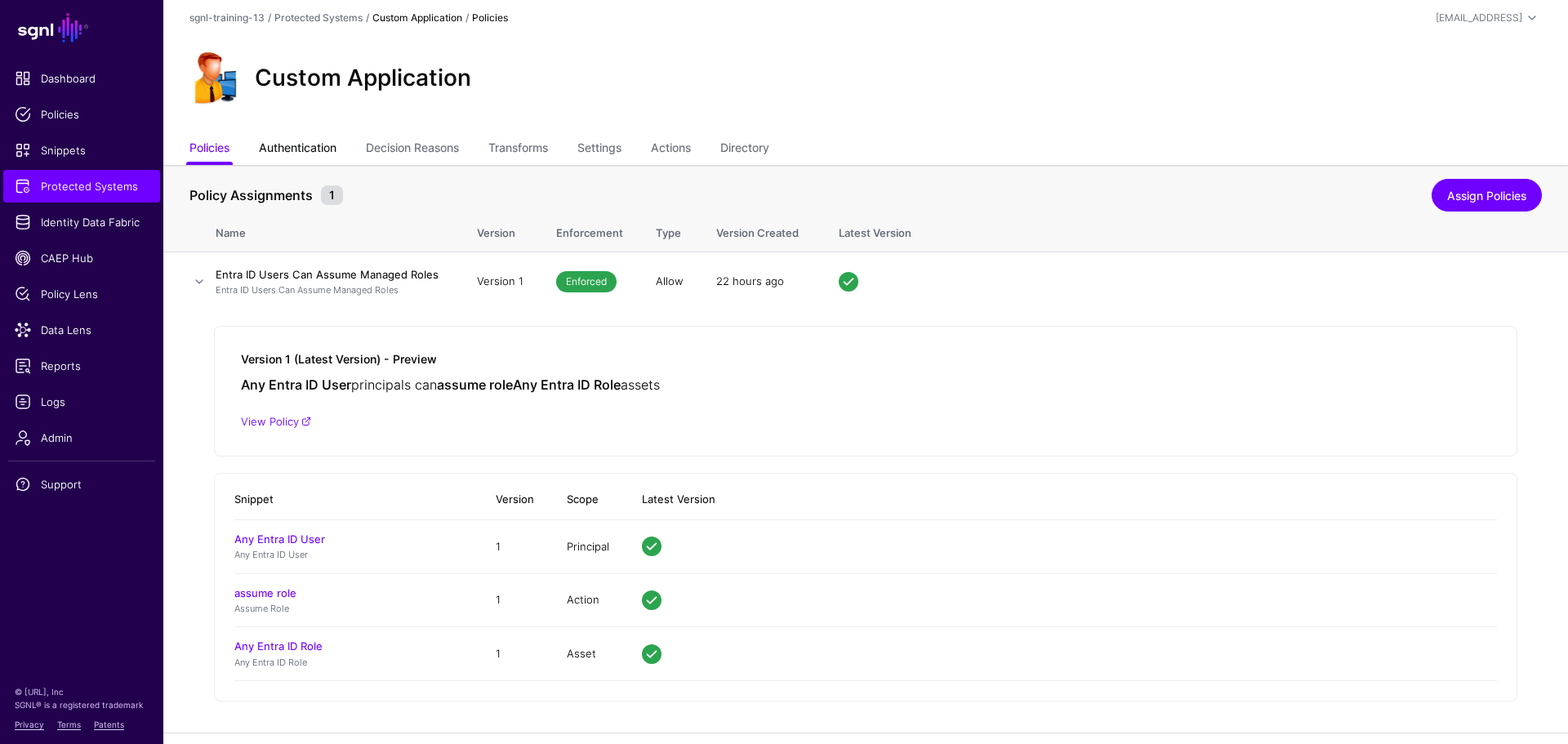
click at [300, 145] on link "Authentication" at bounding box center [297, 149] width 77 height 31
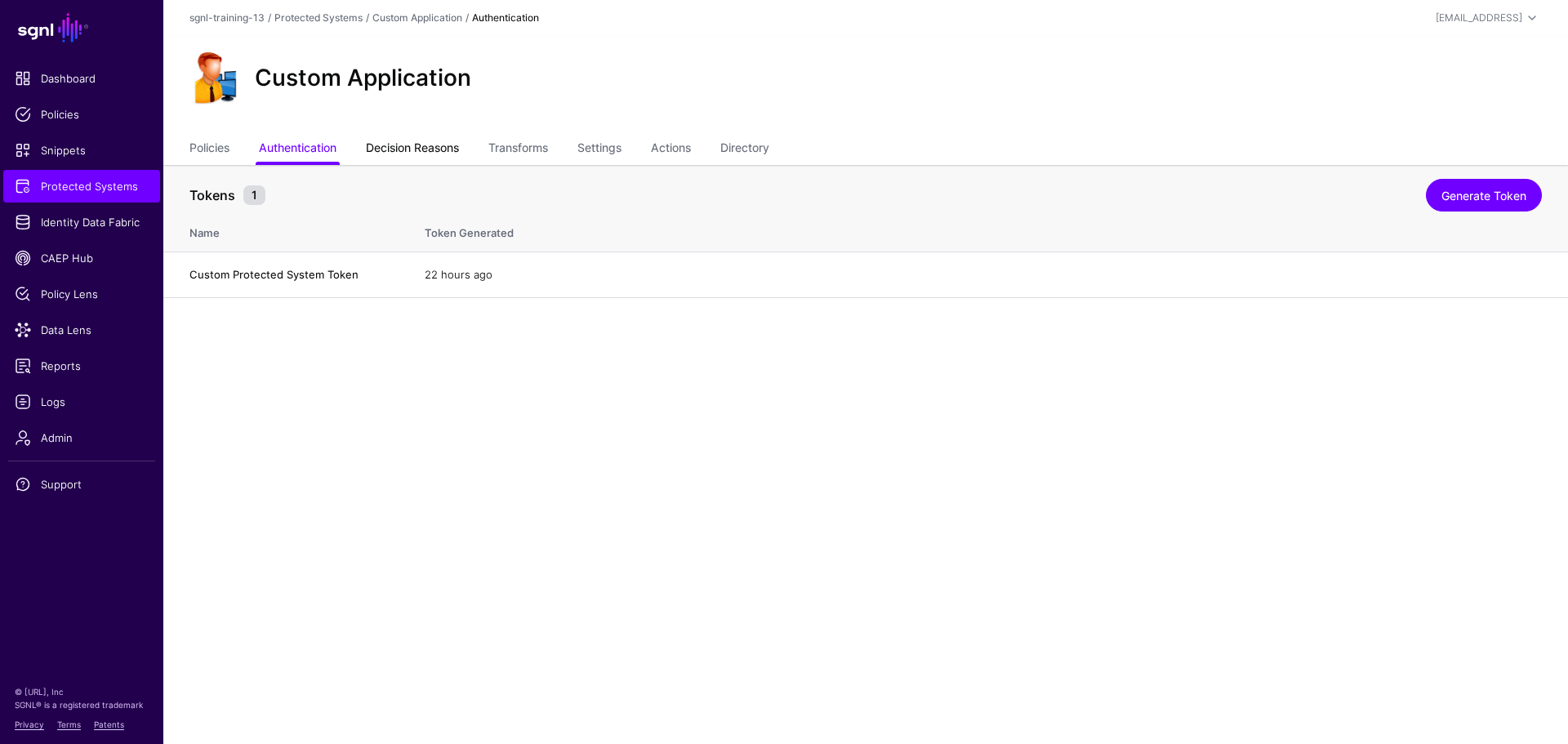
click at [422, 143] on link "Decision Reasons" at bounding box center [412, 149] width 93 height 31
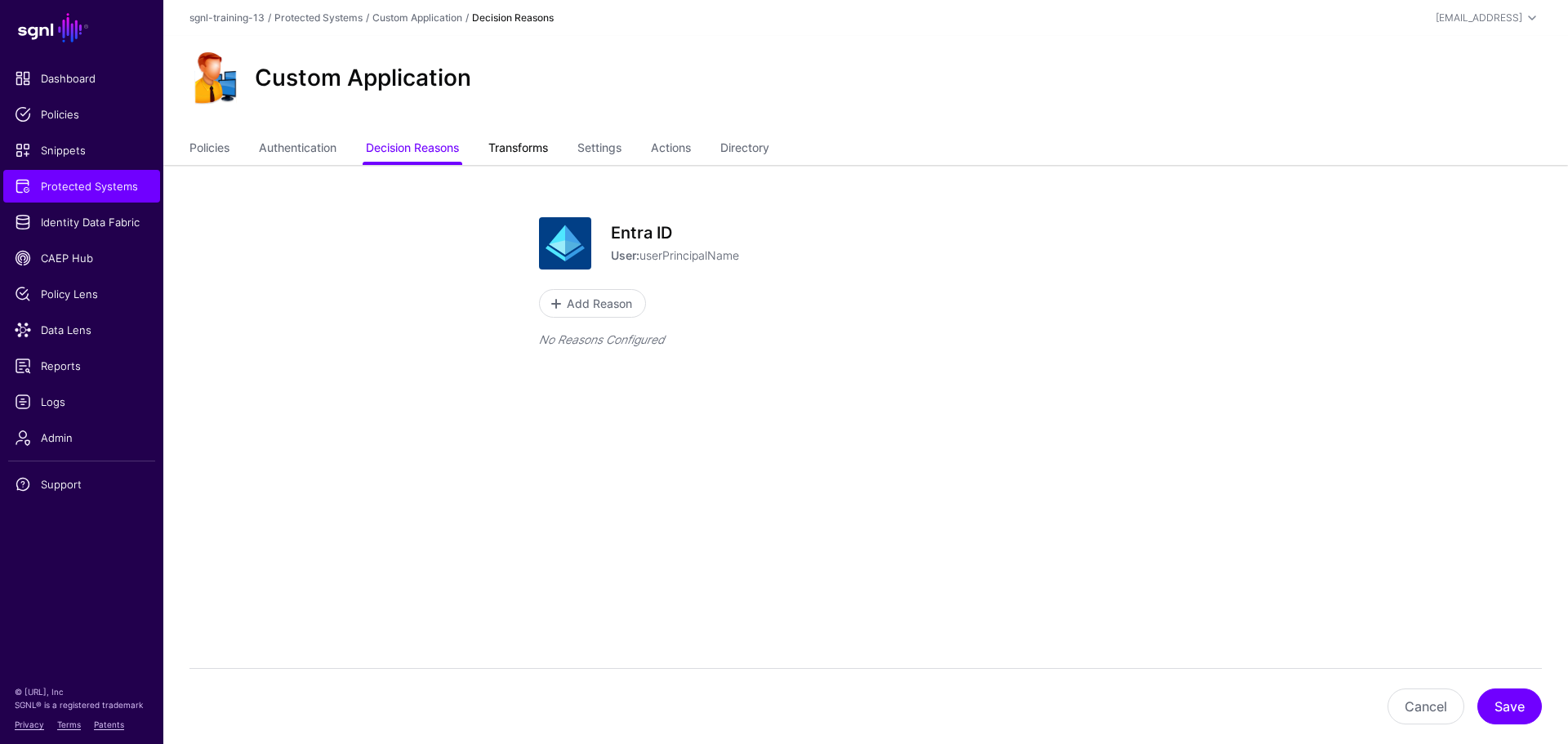
click at [518, 143] on link "Transforms" at bounding box center [518, 149] width 59 height 31
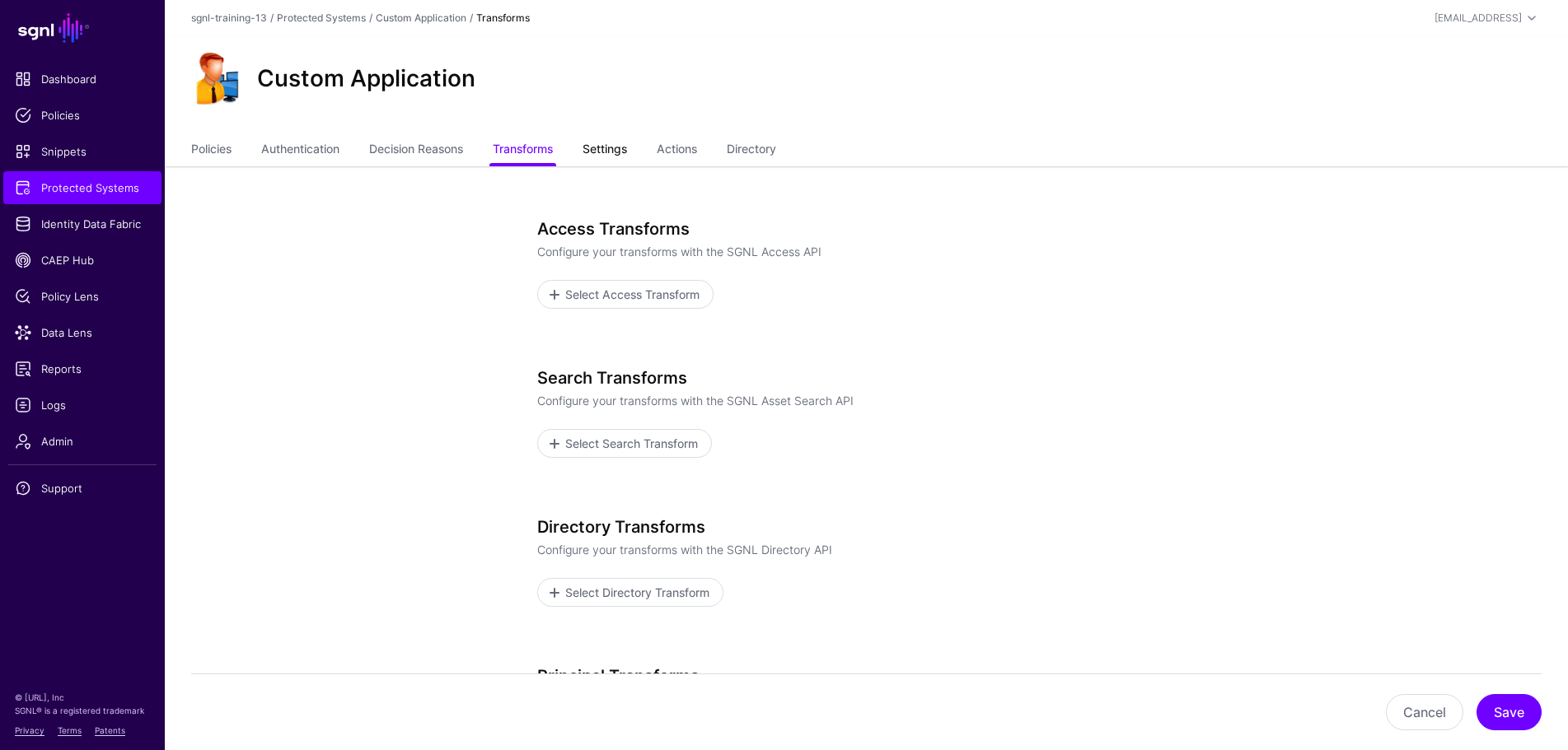
click at [613, 149] on link "Settings" at bounding box center [605, 150] width 44 height 31
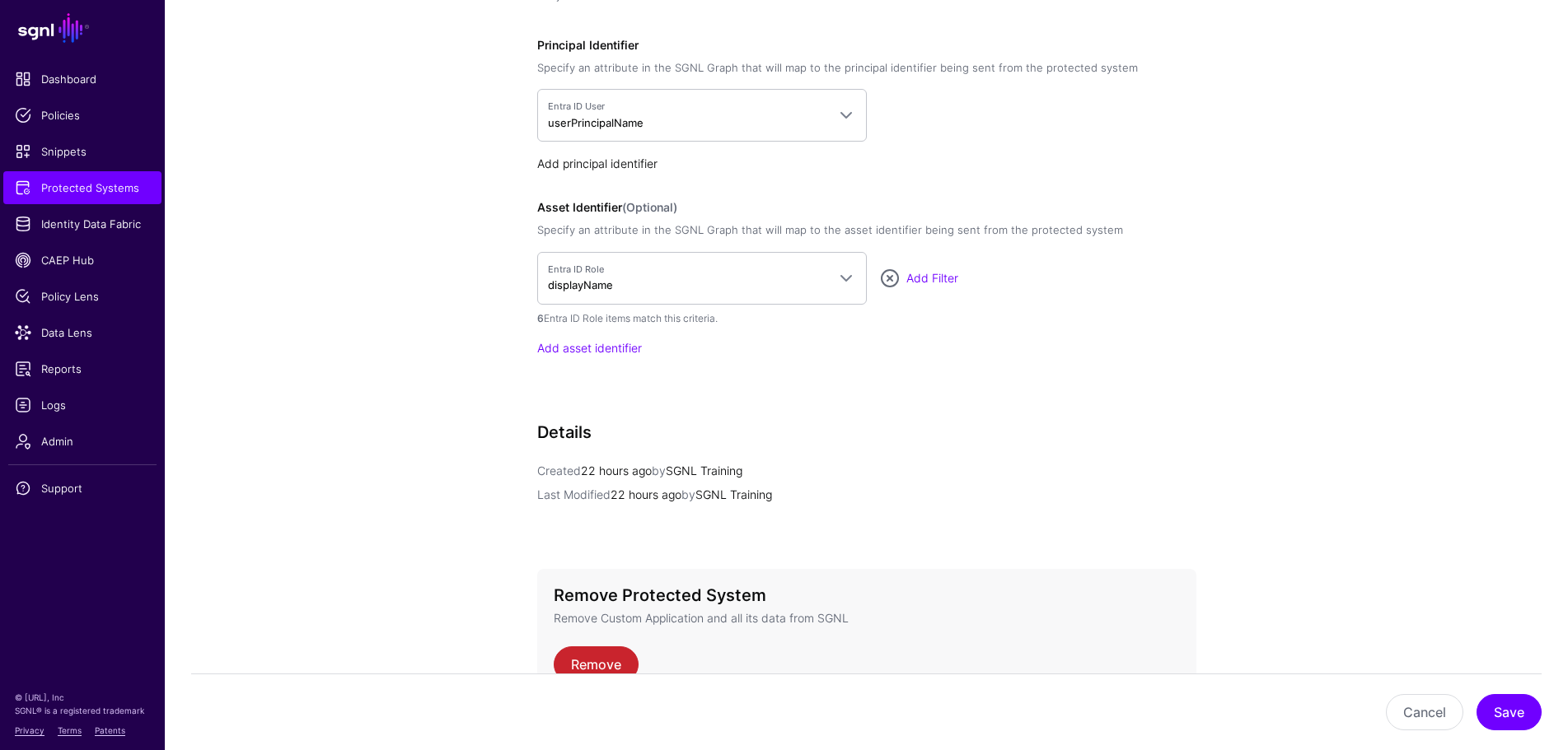
scroll to position [1400, 0]
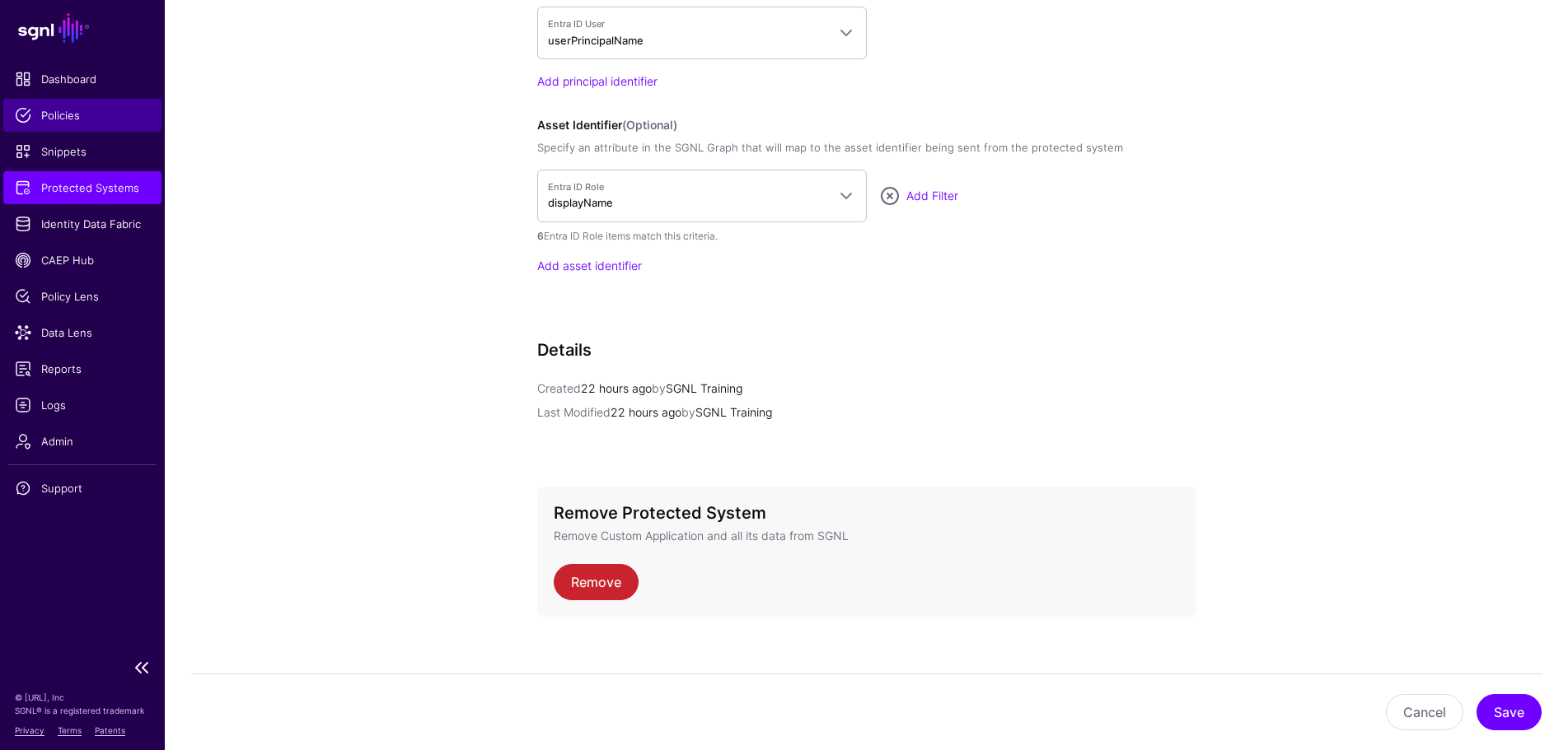
click at [73, 121] on span "Policies" at bounding box center [82, 115] width 135 height 16
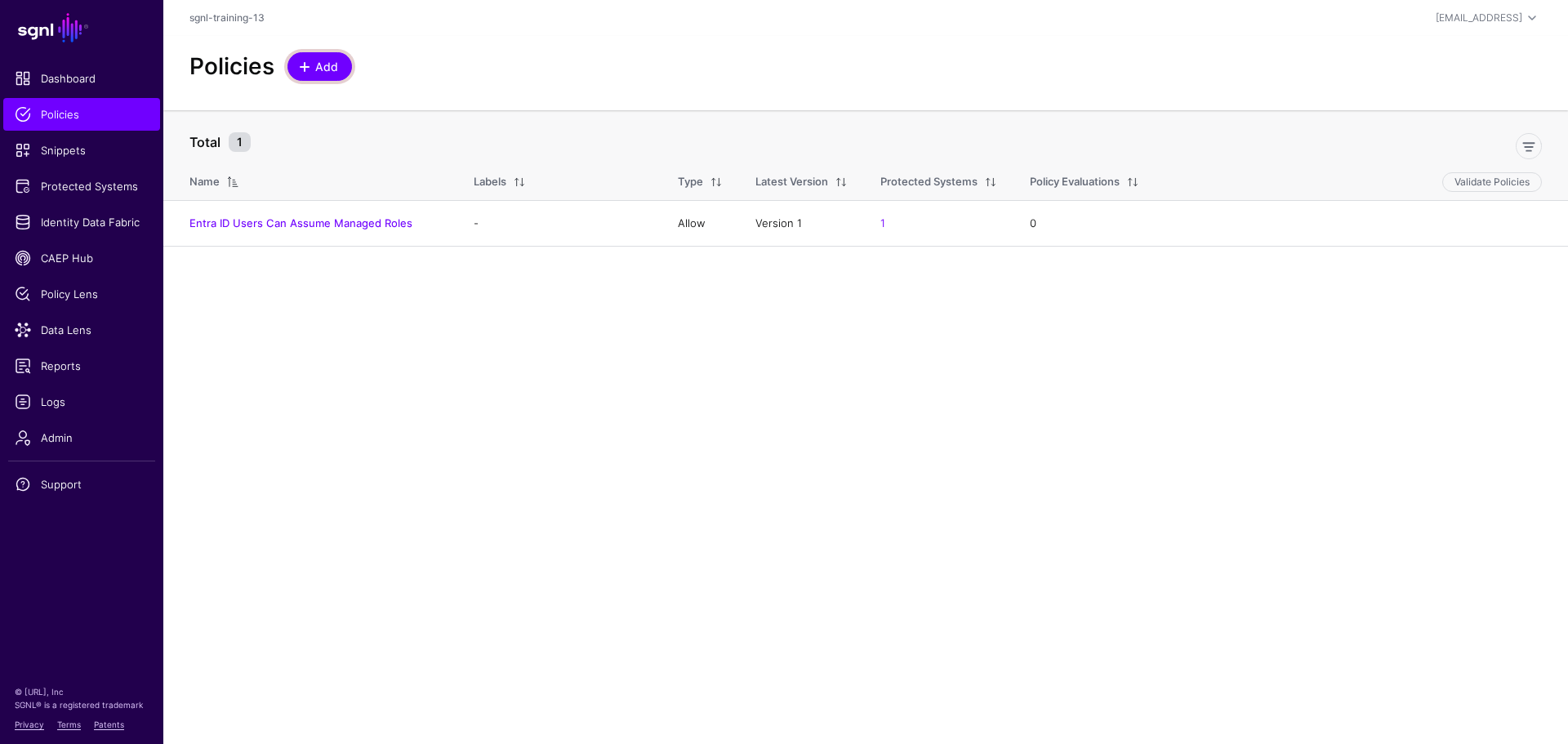
click at [316, 61] on span "Add" at bounding box center [327, 67] width 27 height 17
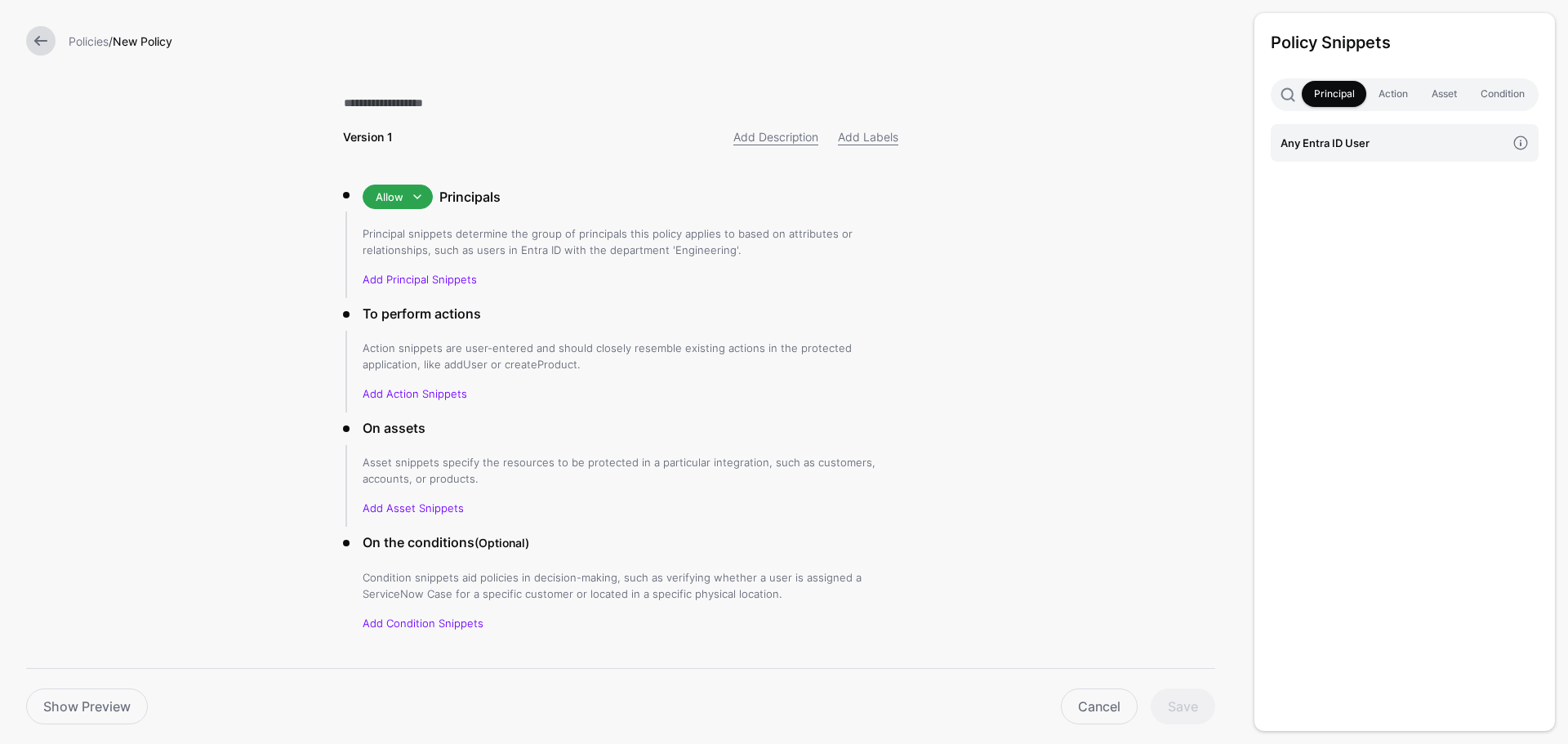
click at [50, 45] on link at bounding box center [40, 40] width 30 height 30
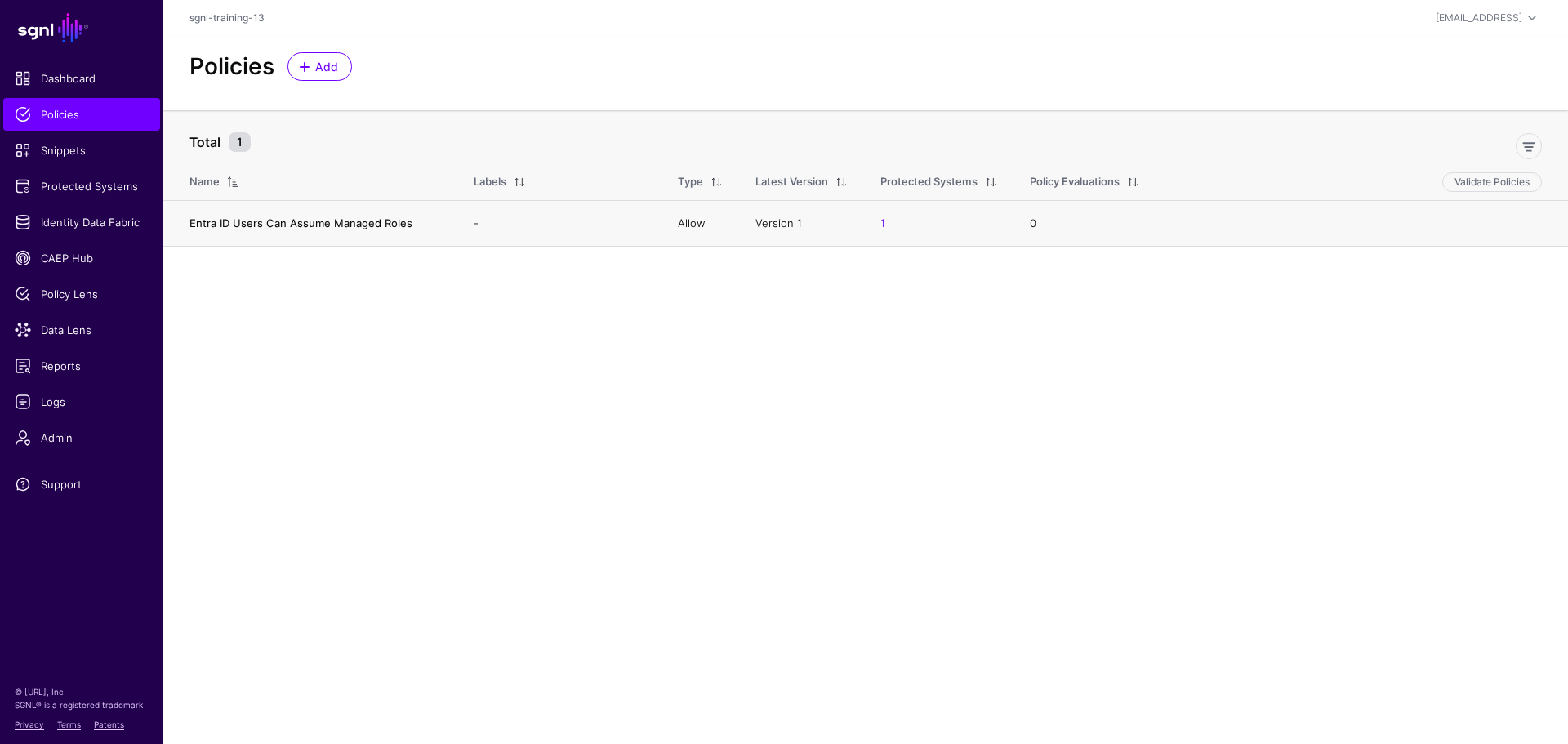
click at [285, 221] on link "Entra ID Users Can Assume Managed Roles" at bounding box center [300, 223] width 223 height 13
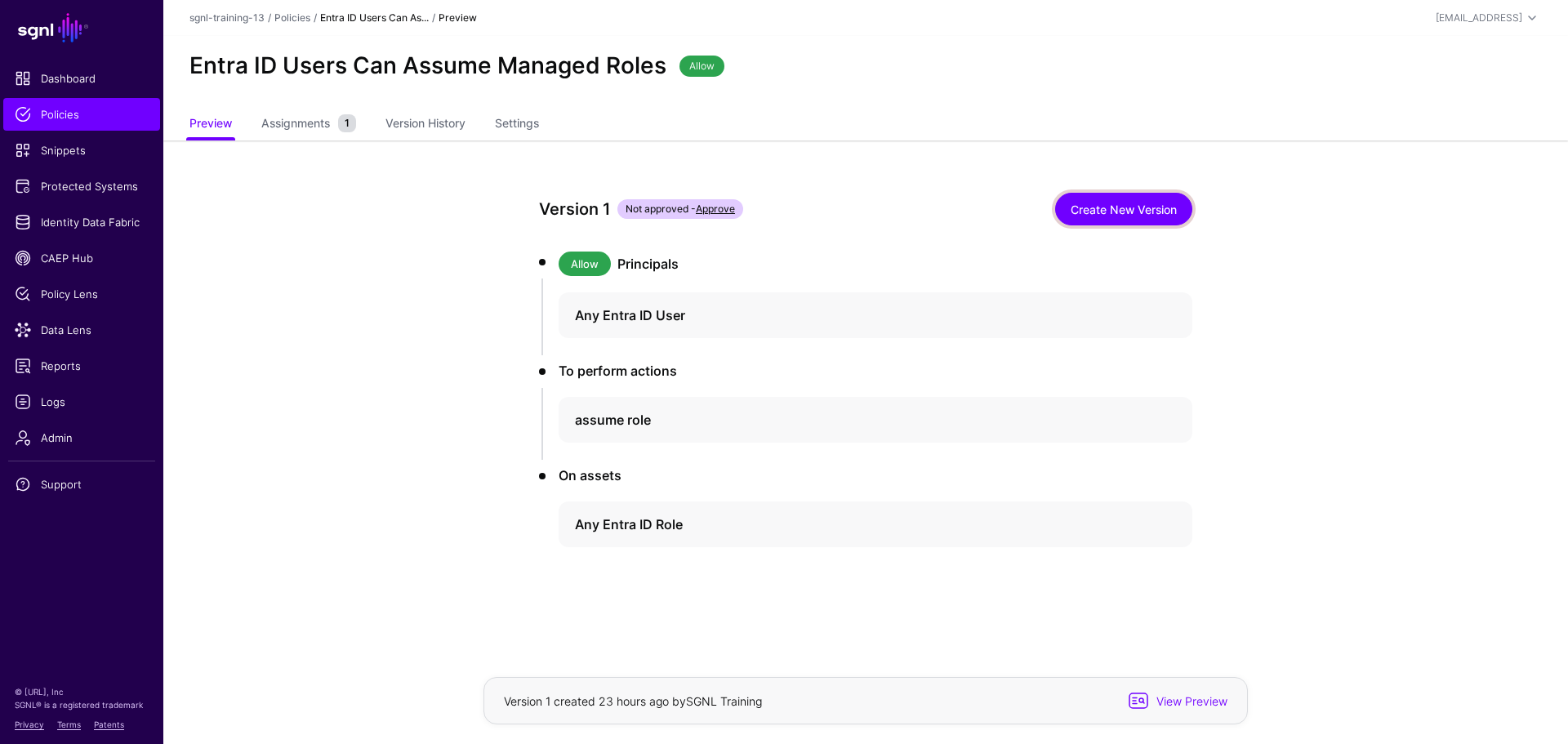
click at [1119, 209] on link "Create New Version" at bounding box center [1124, 209] width 138 height 33
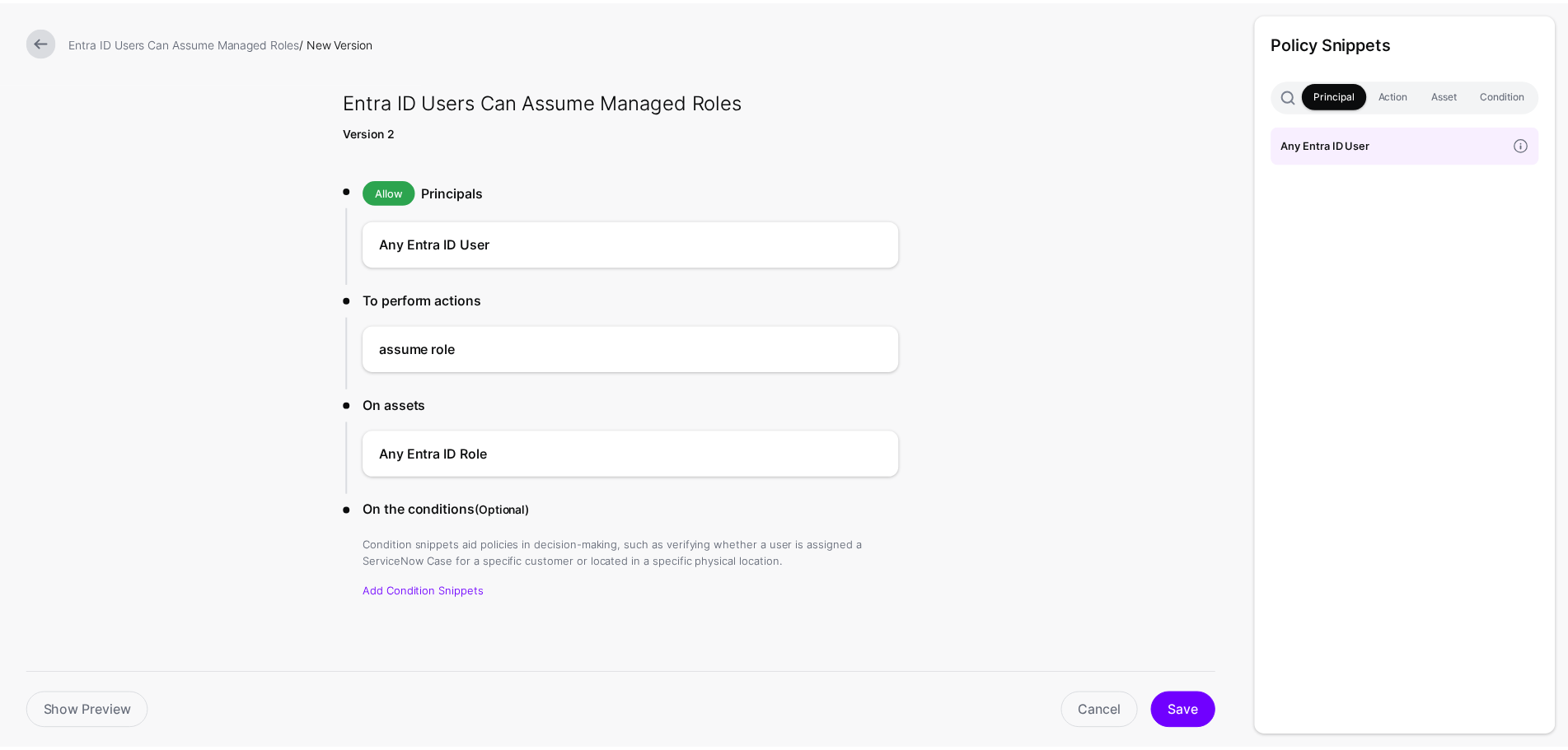
scroll to position [3, 0]
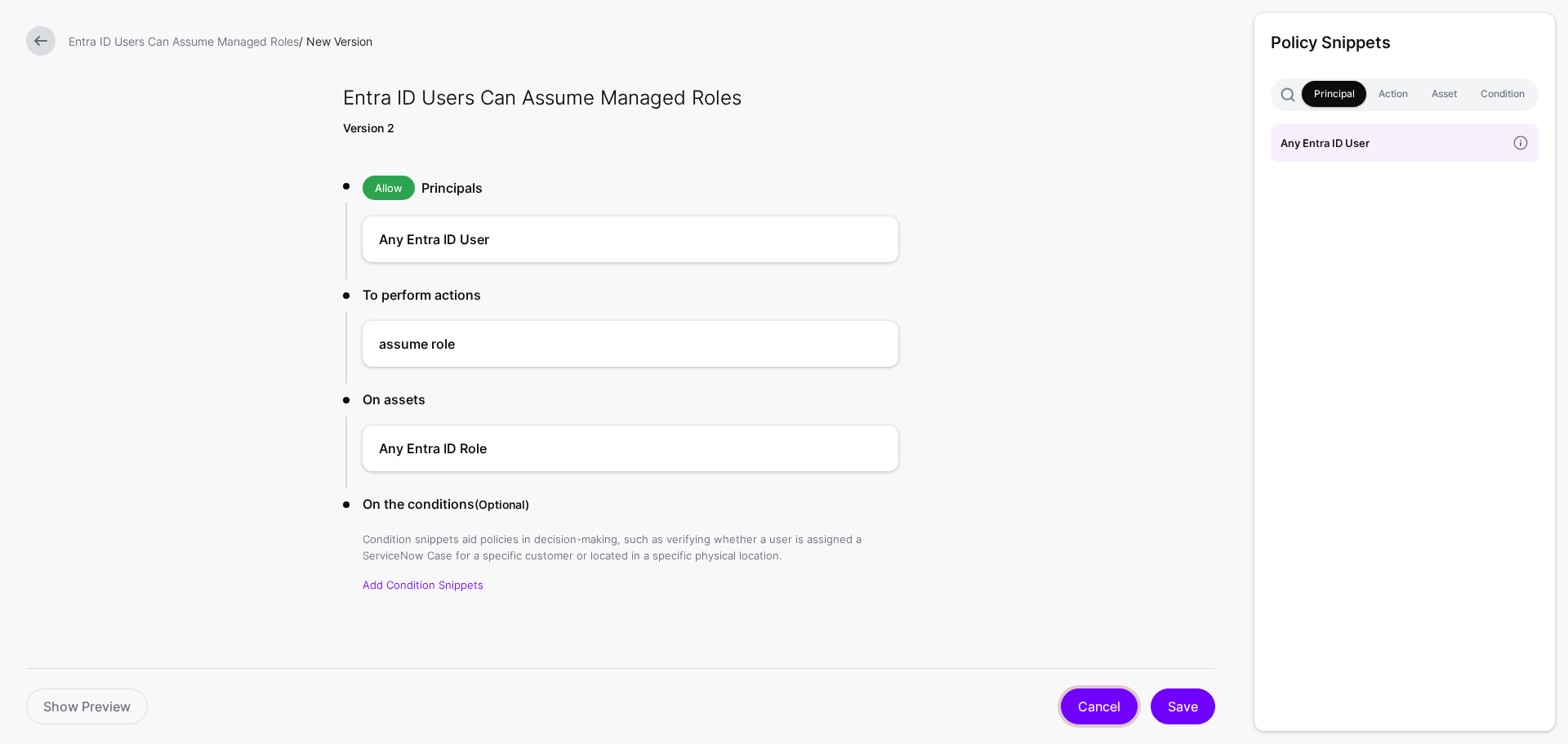
click at [1097, 708] on link "Cancel" at bounding box center [1100, 707] width 76 height 36
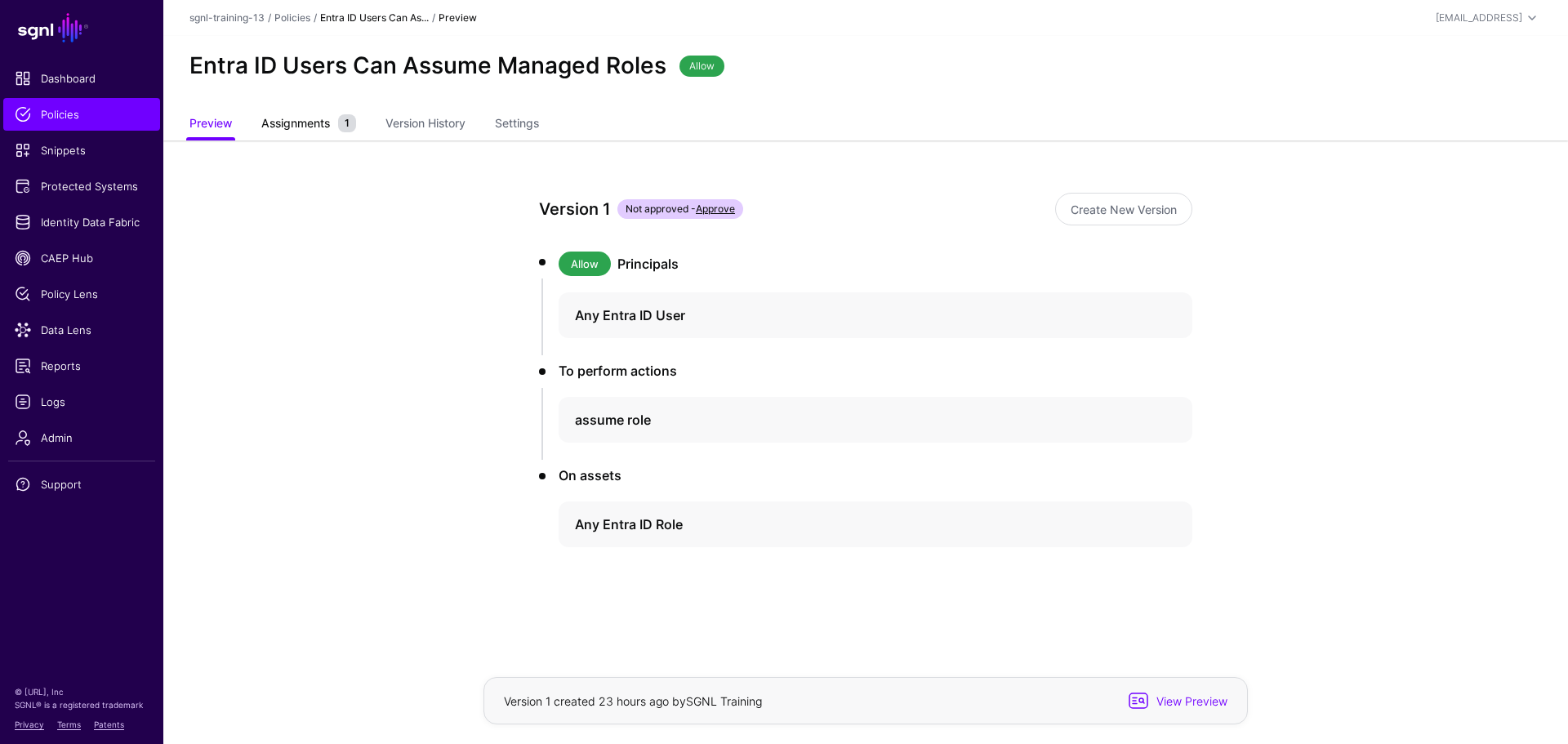
click at [313, 117] on span "Assignments" at bounding box center [295, 123] width 76 height 17
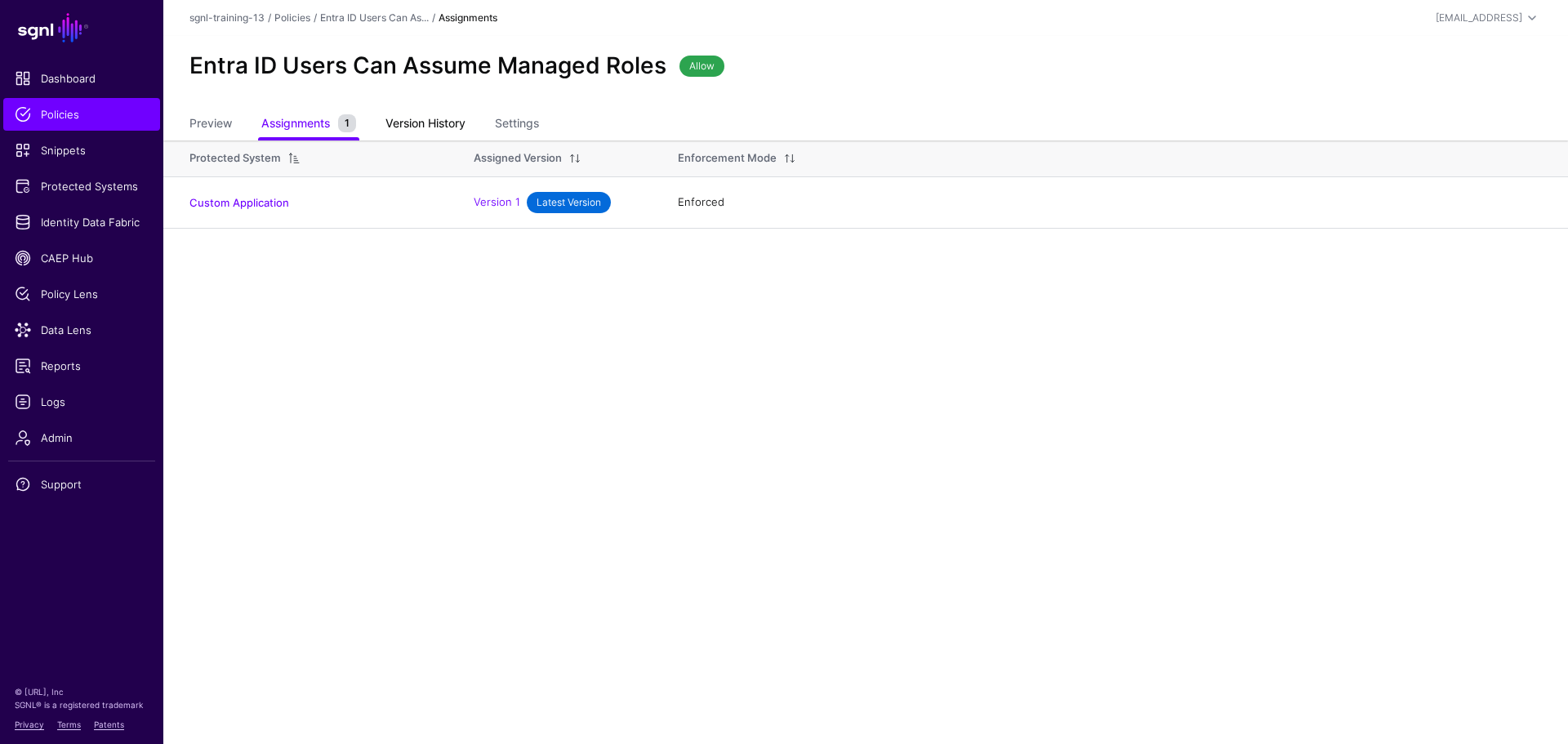
click at [442, 126] on link "Version History" at bounding box center [425, 124] width 80 height 31
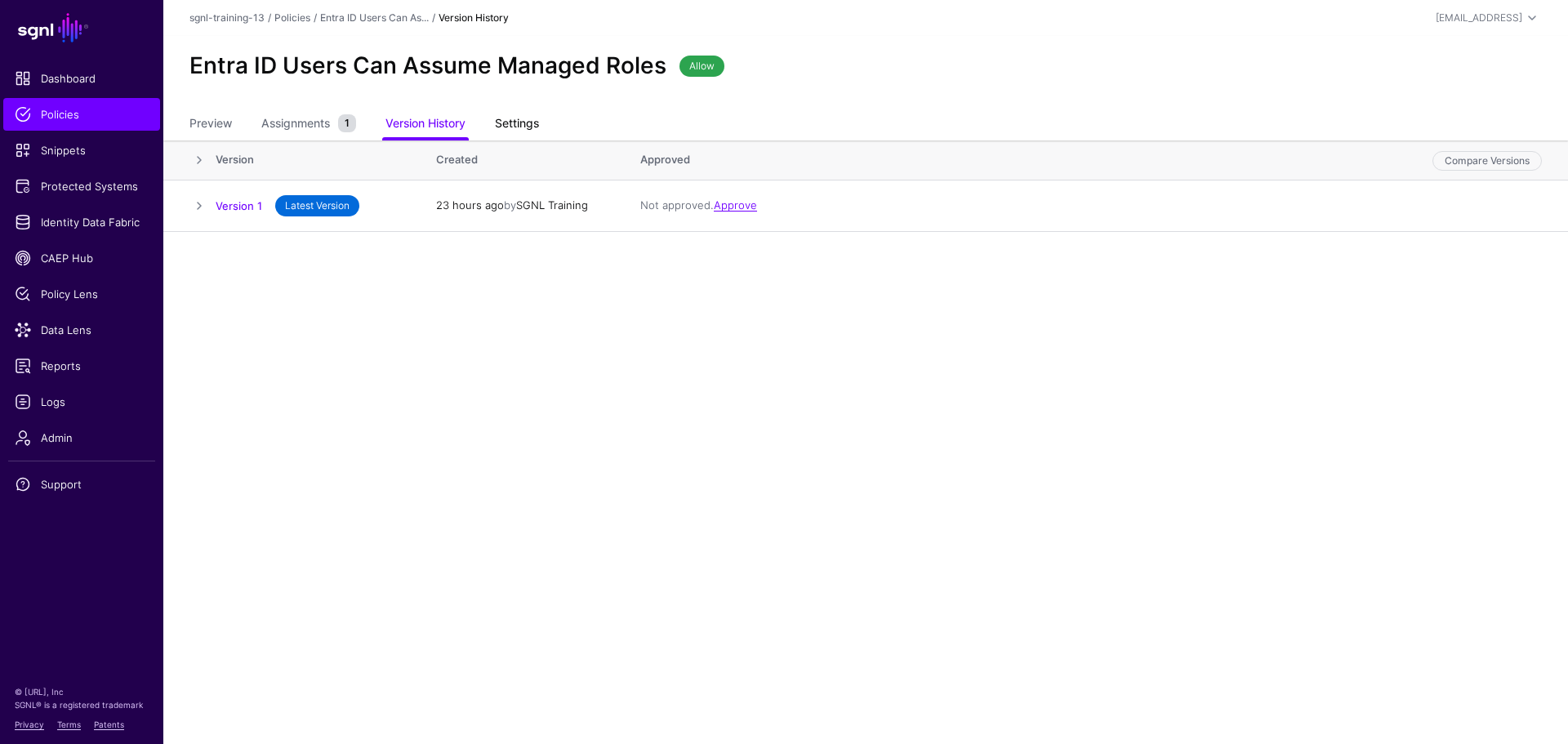
click at [516, 122] on link "Settings" at bounding box center [517, 124] width 44 height 31
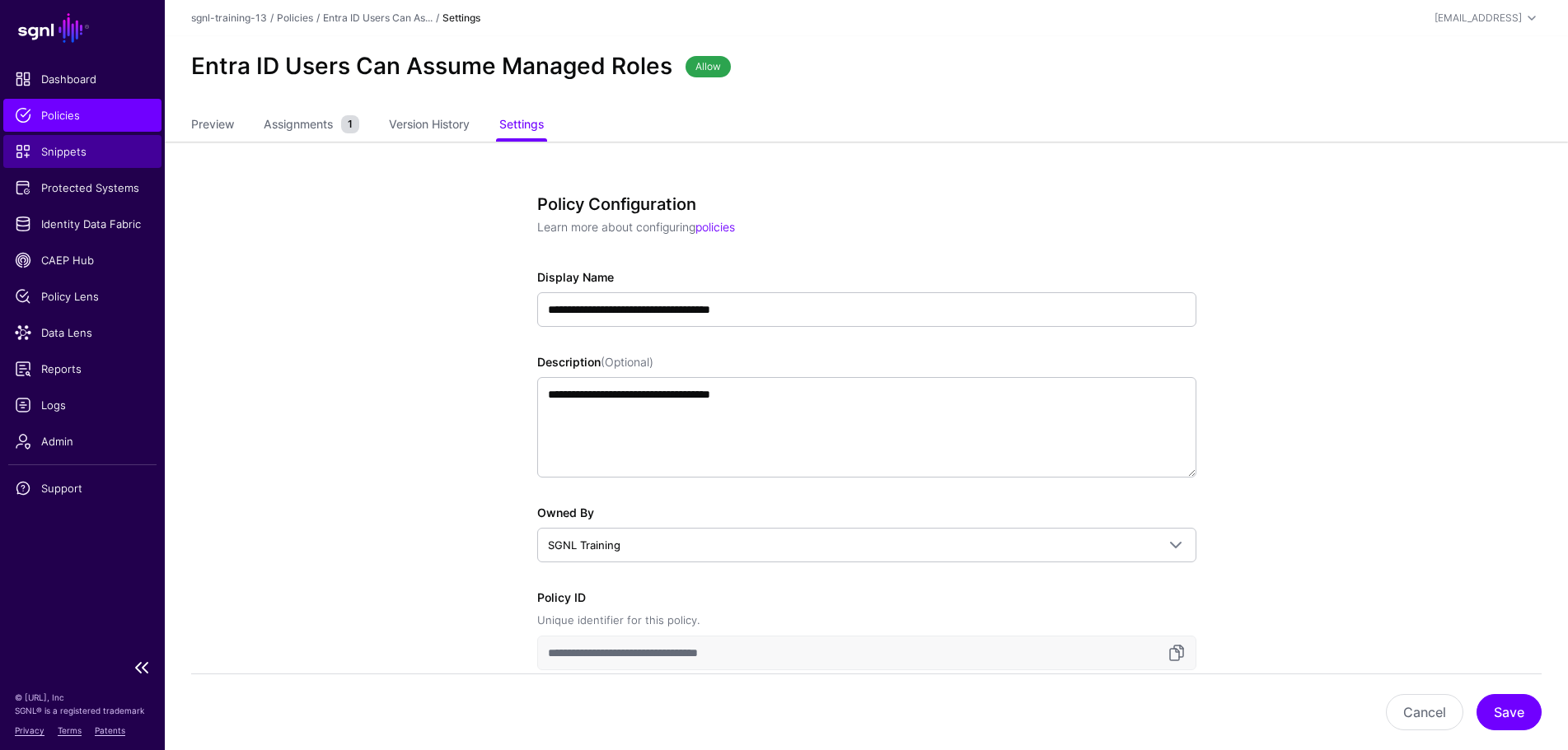
click at [89, 157] on span "Snippets" at bounding box center [82, 151] width 135 height 16
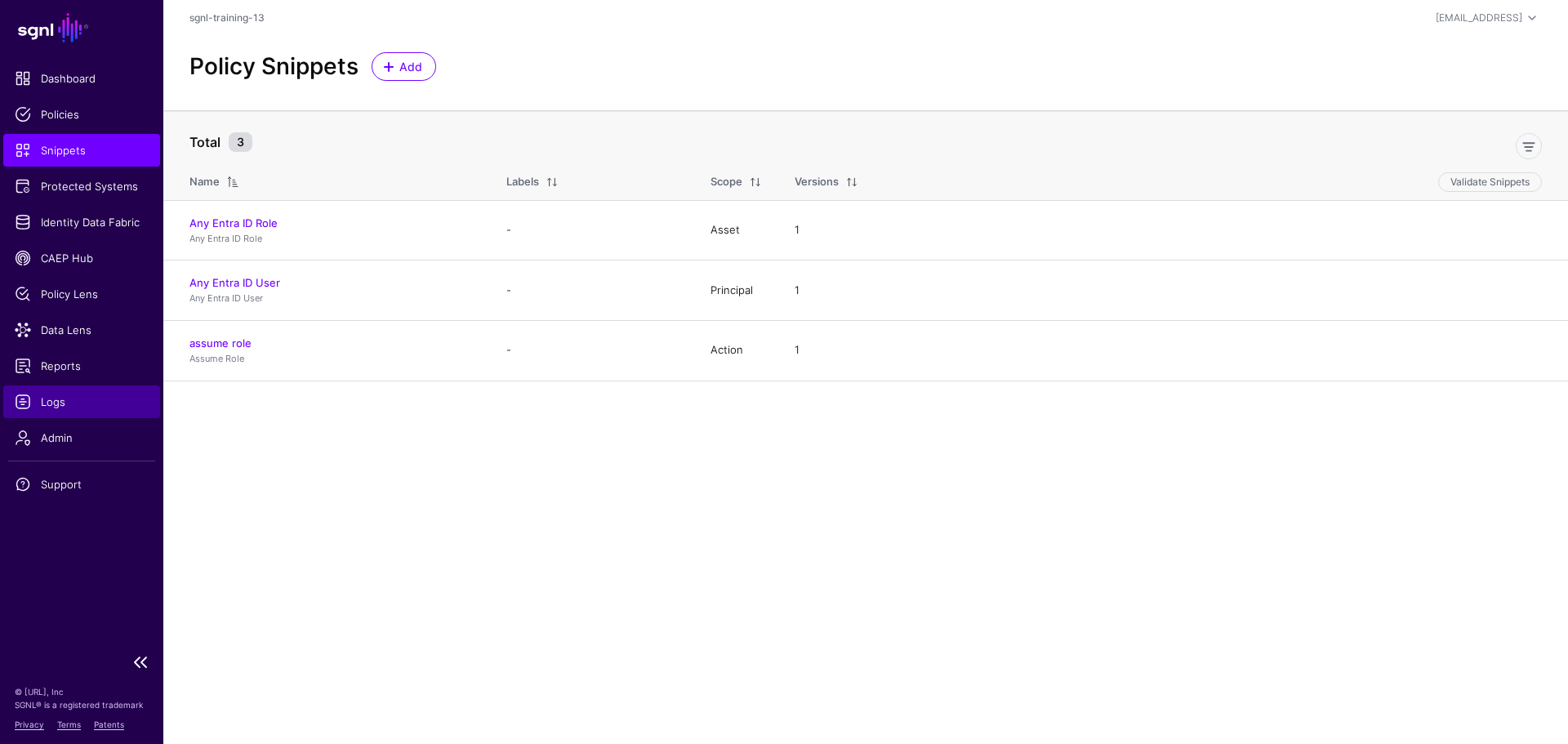
click at [40, 399] on span "Logs" at bounding box center [81, 402] width 134 height 16
